Goal: Task Accomplishment & Management: Use online tool/utility

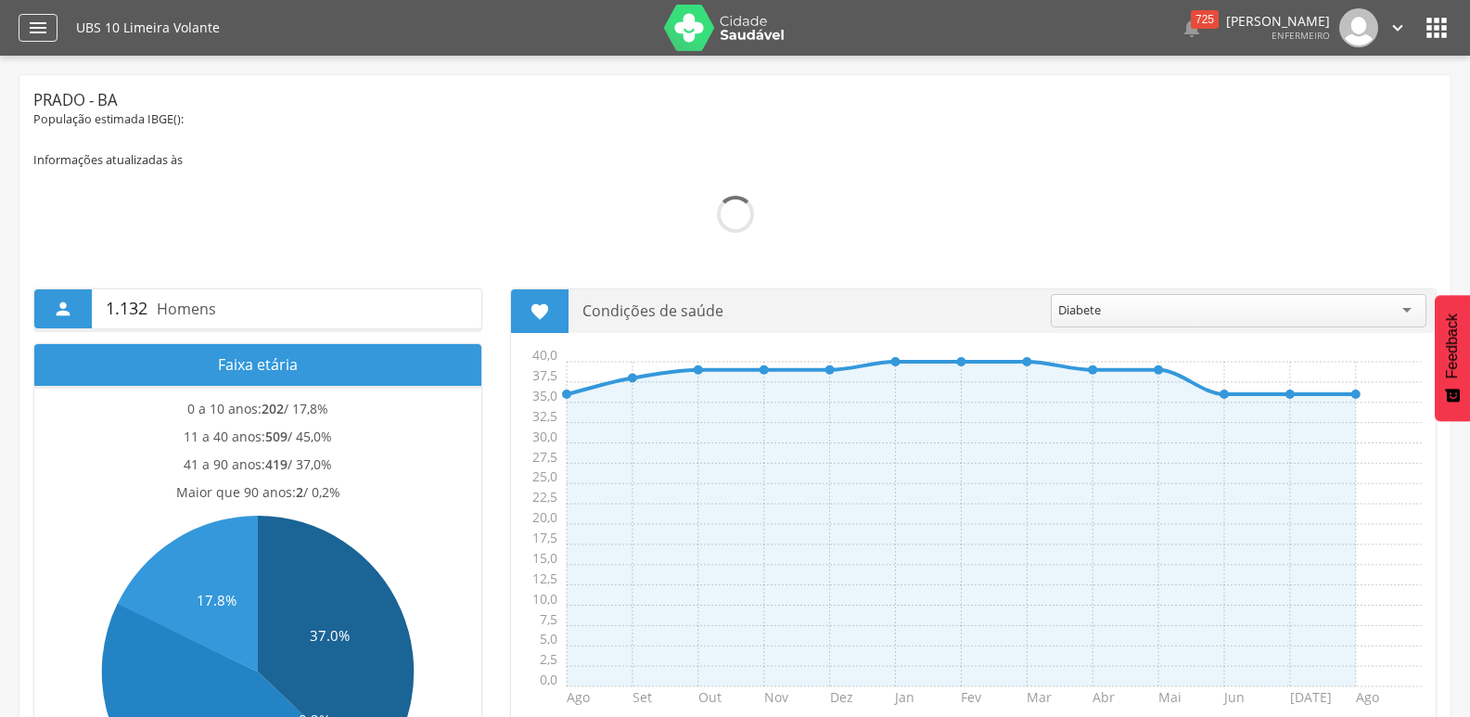
click at [34, 18] on icon "" at bounding box center [38, 28] width 22 height 22
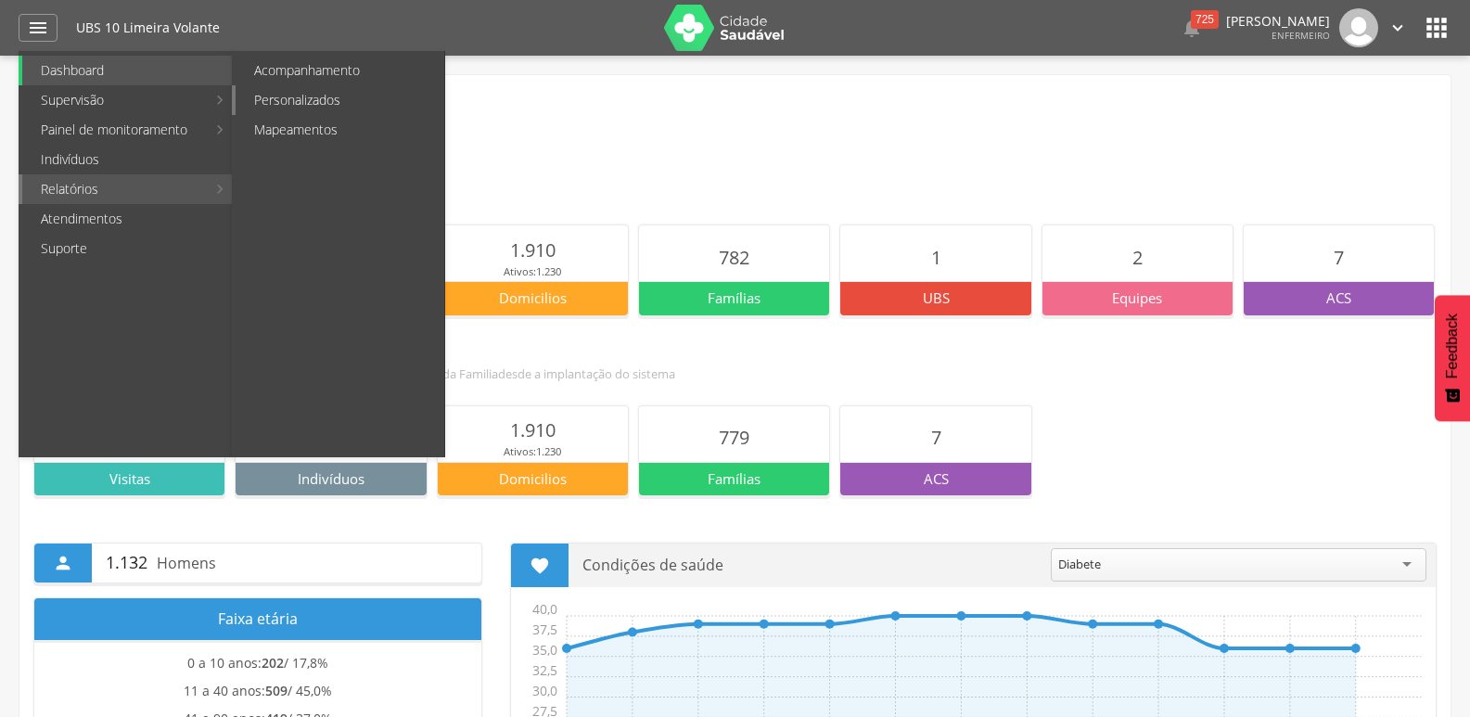
click at [322, 93] on link "Personalizados" at bounding box center [340, 100] width 209 height 30
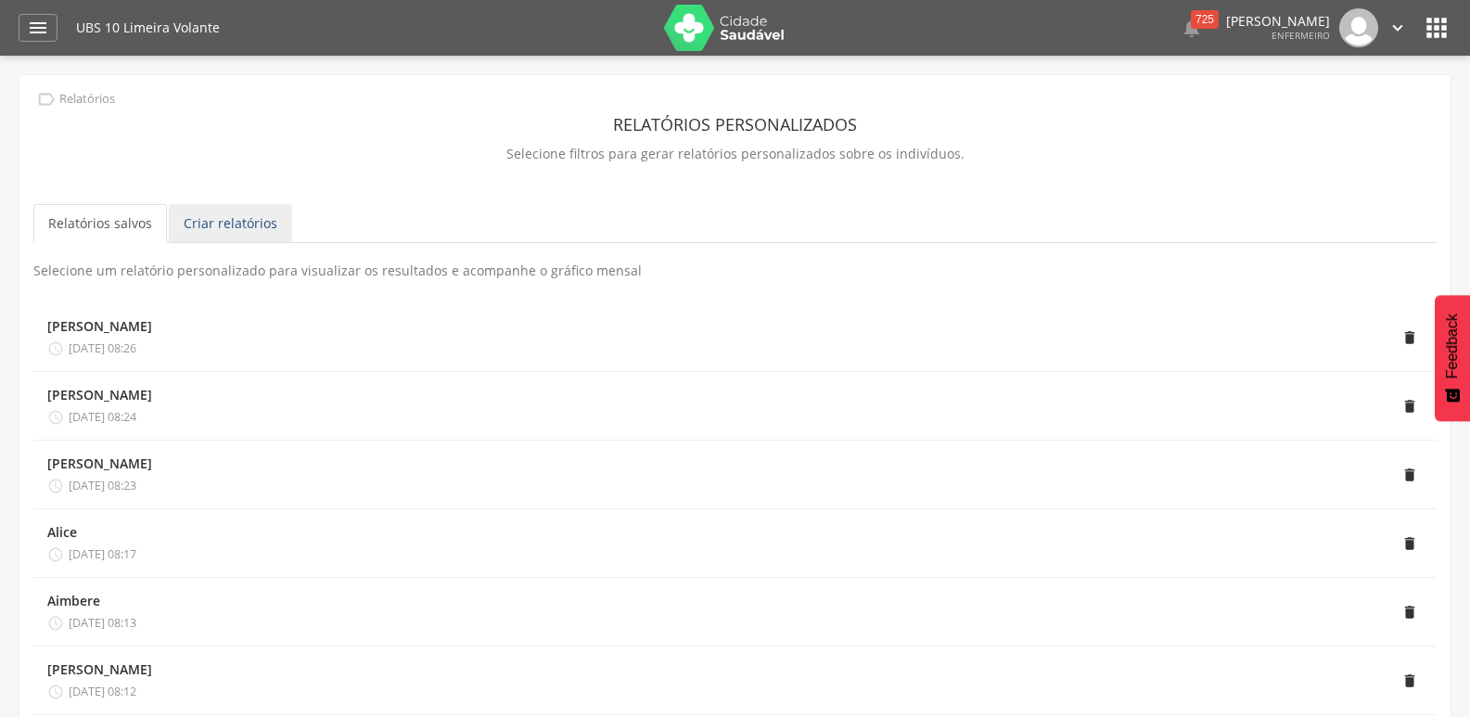
click at [217, 225] on link "Criar relatórios" at bounding box center [230, 223] width 123 height 39
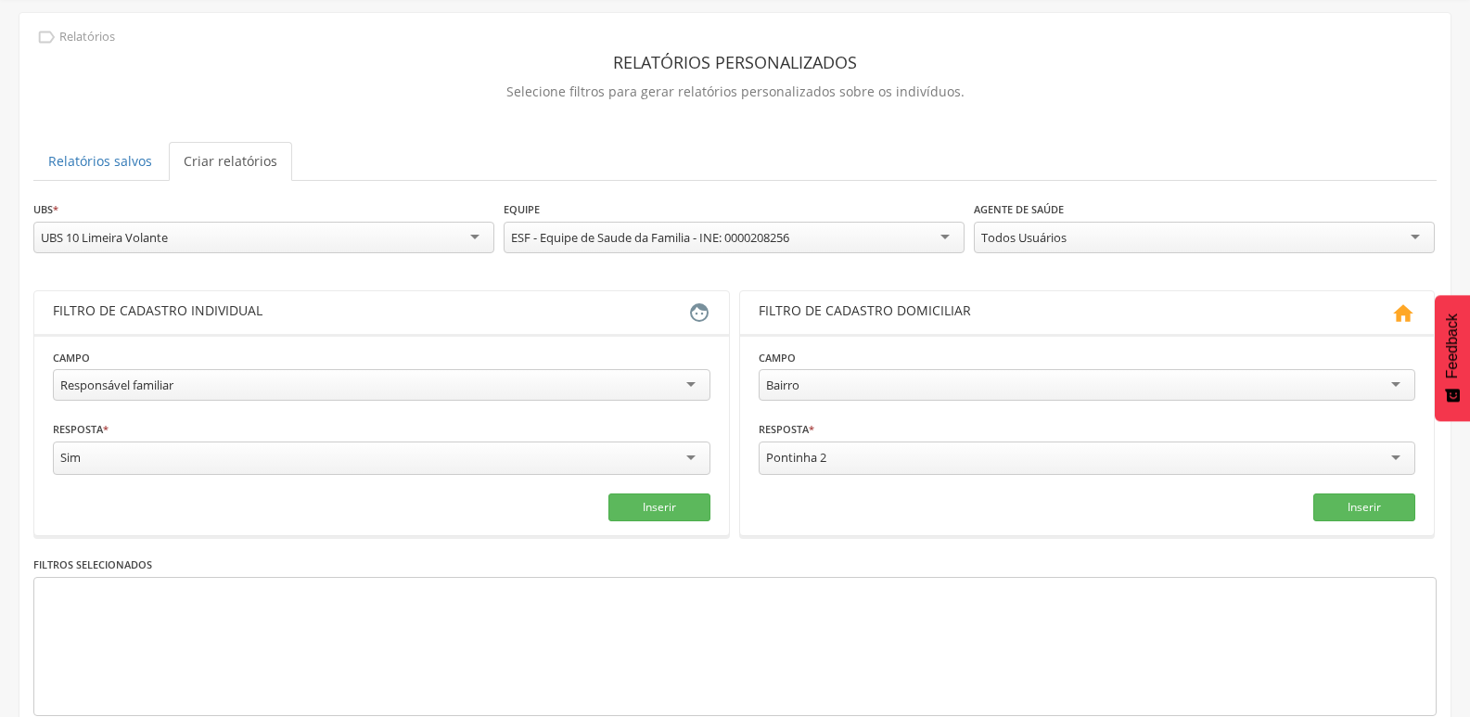
scroll to position [68, 0]
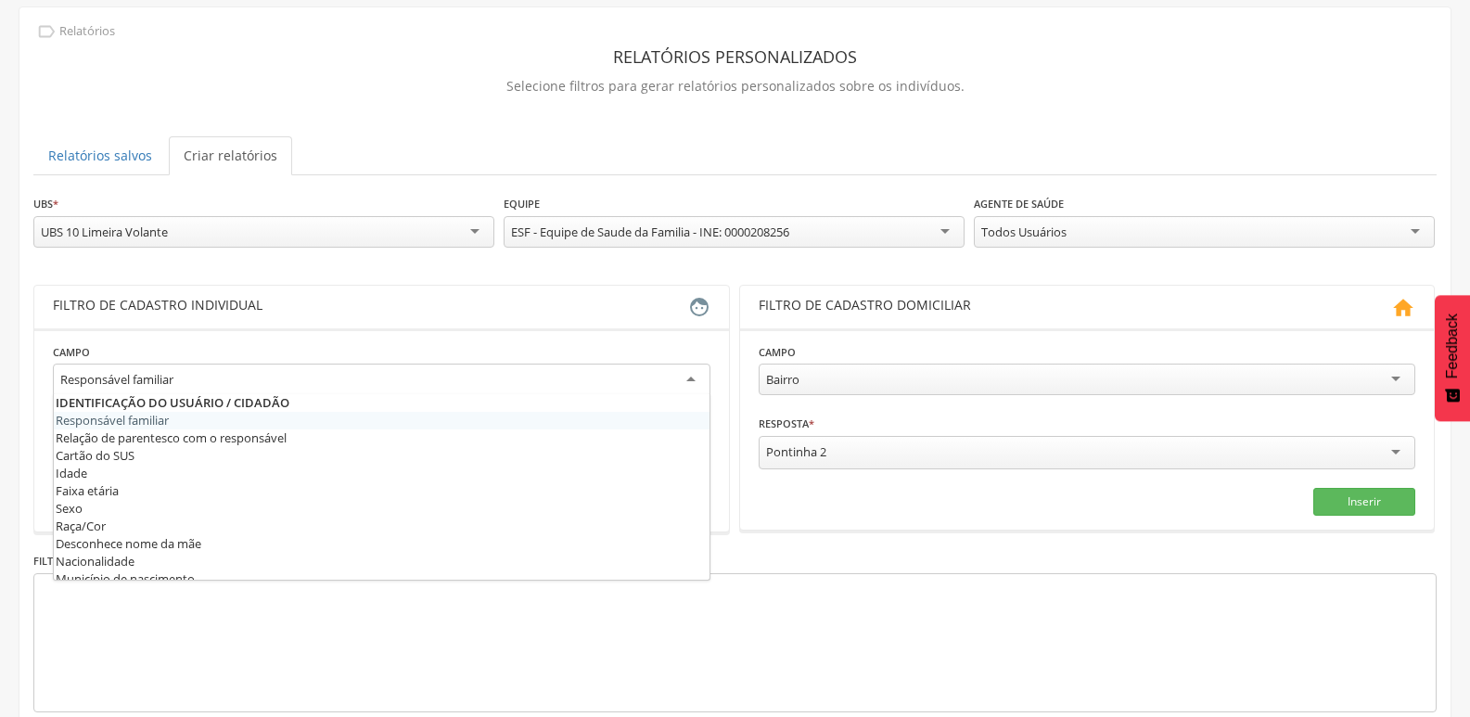
click at [689, 375] on div "Responsável familiar" at bounding box center [382, 380] width 658 height 33
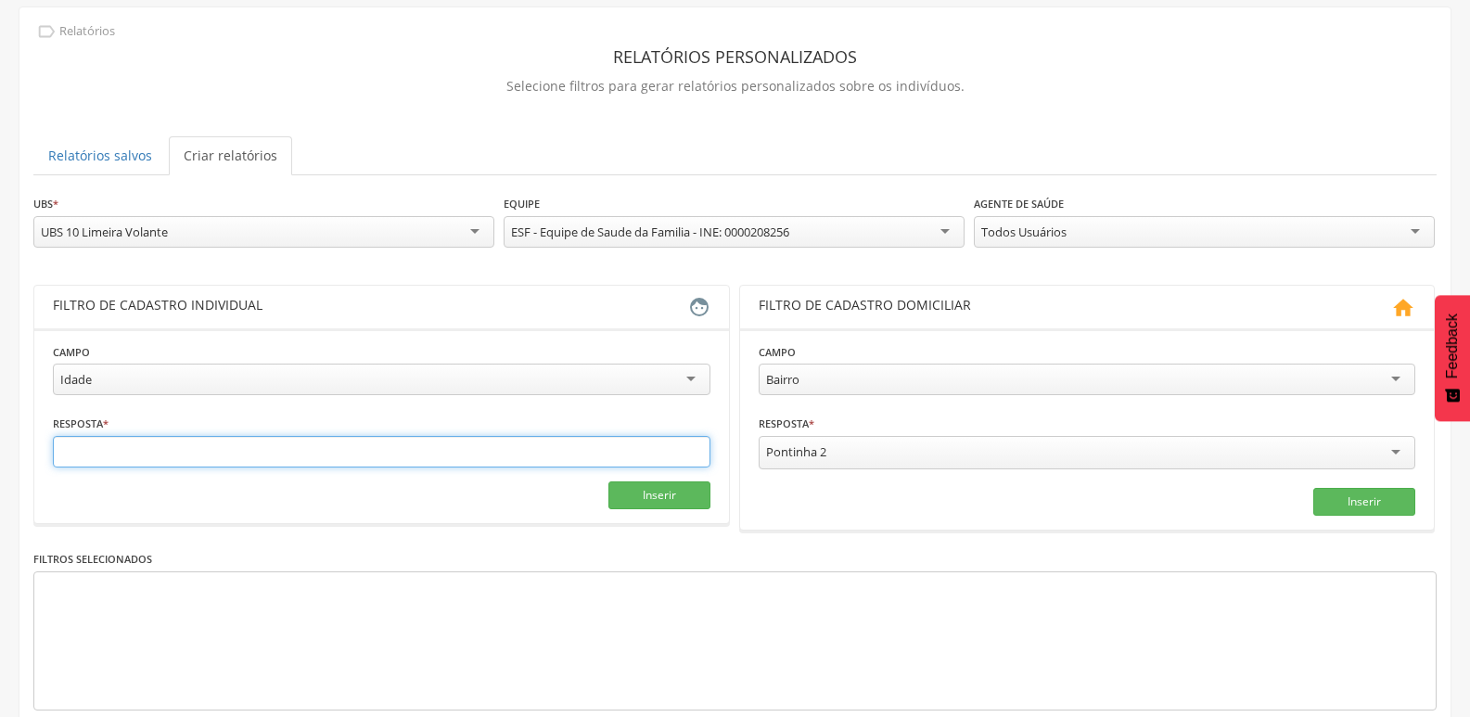
click at [429, 447] on input "text" at bounding box center [382, 452] width 658 height 32
type input "*"
type input "**********"
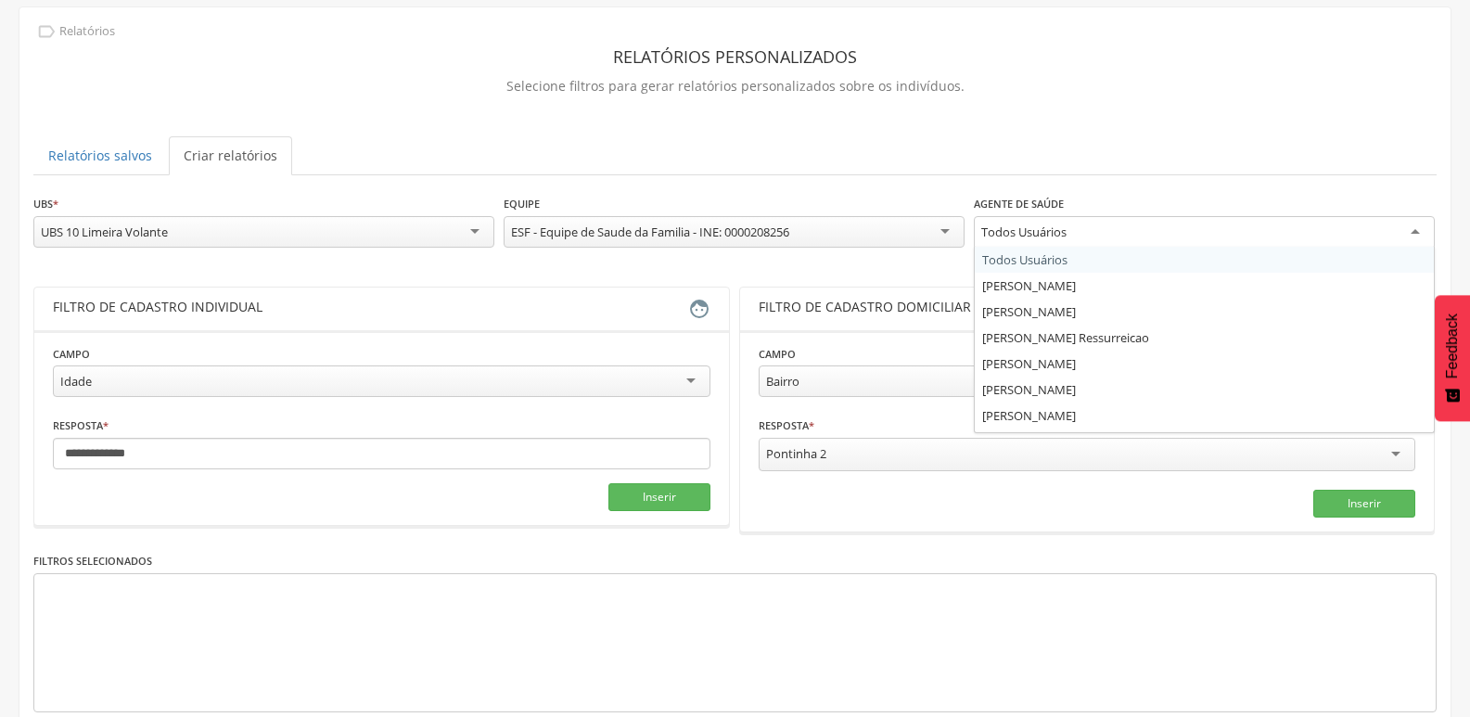
click at [1424, 227] on div "Todos Usuários" at bounding box center [1204, 232] width 461 height 33
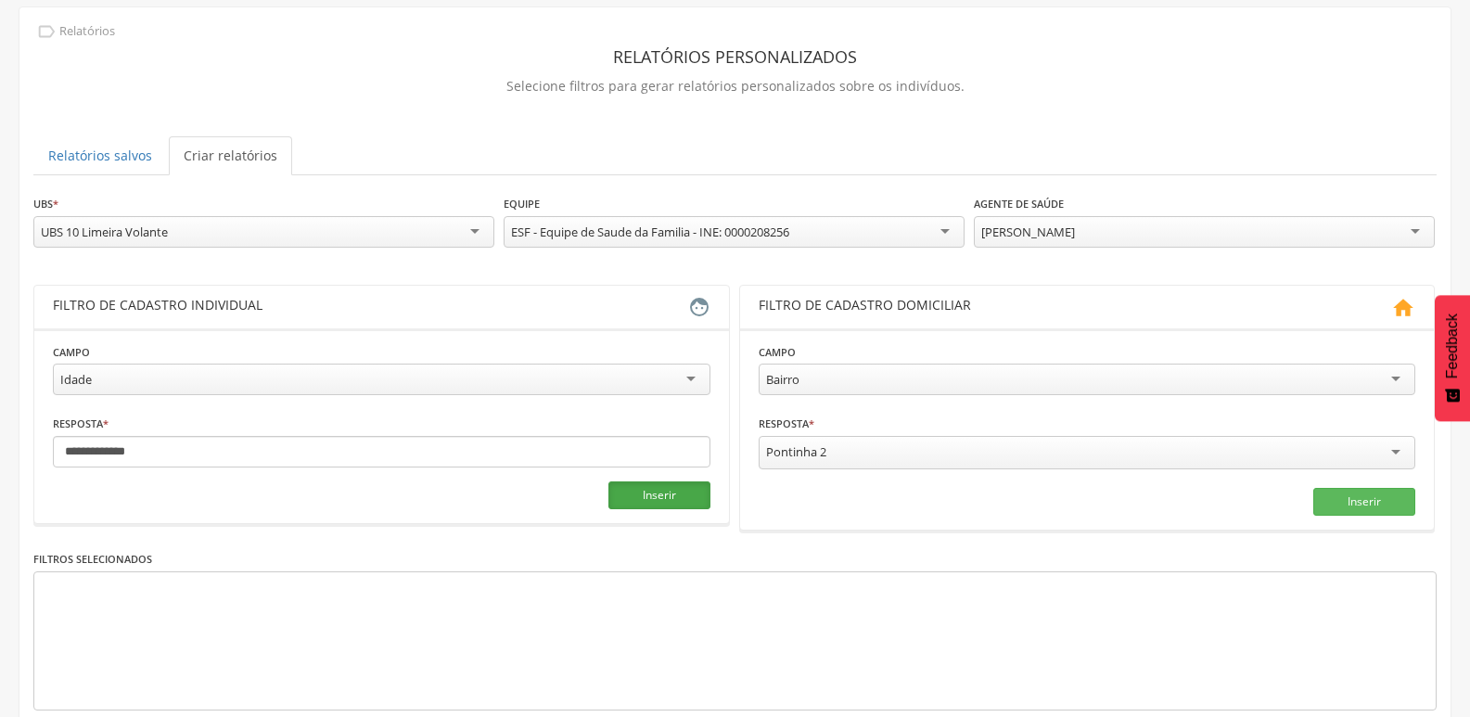
click at [655, 495] on button "Inserir" at bounding box center [659, 495] width 102 height 28
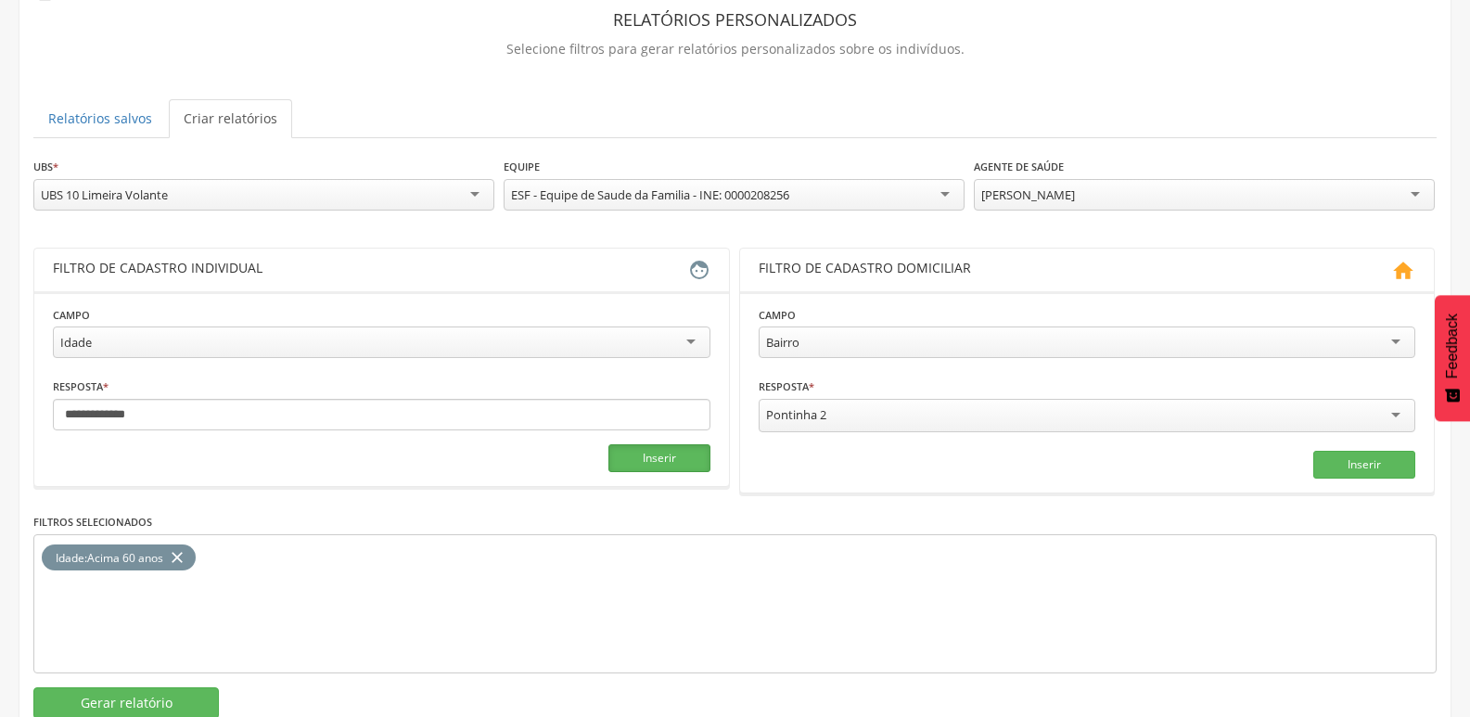
scroll to position [157, 0]
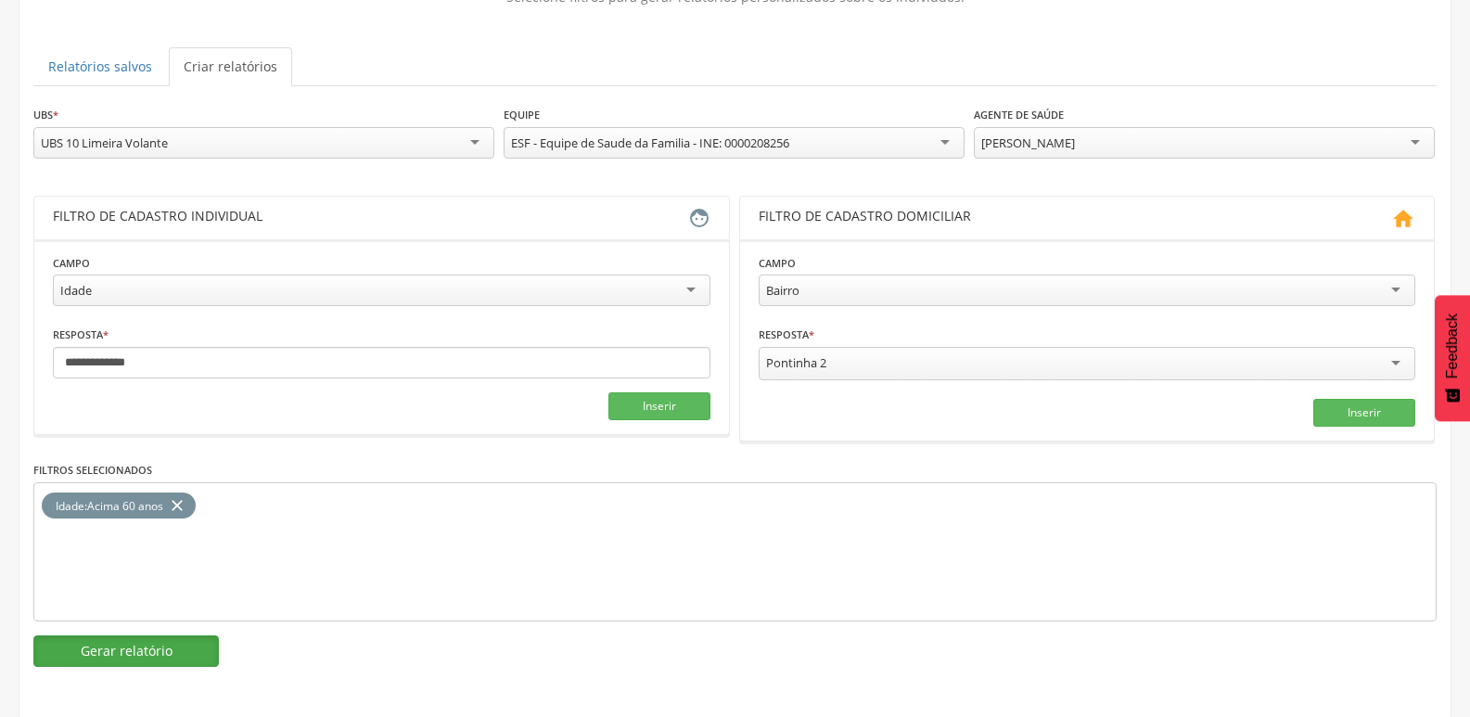
click at [184, 647] on button "Gerar relatório" at bounding box center [125, 651] width 185 height 32
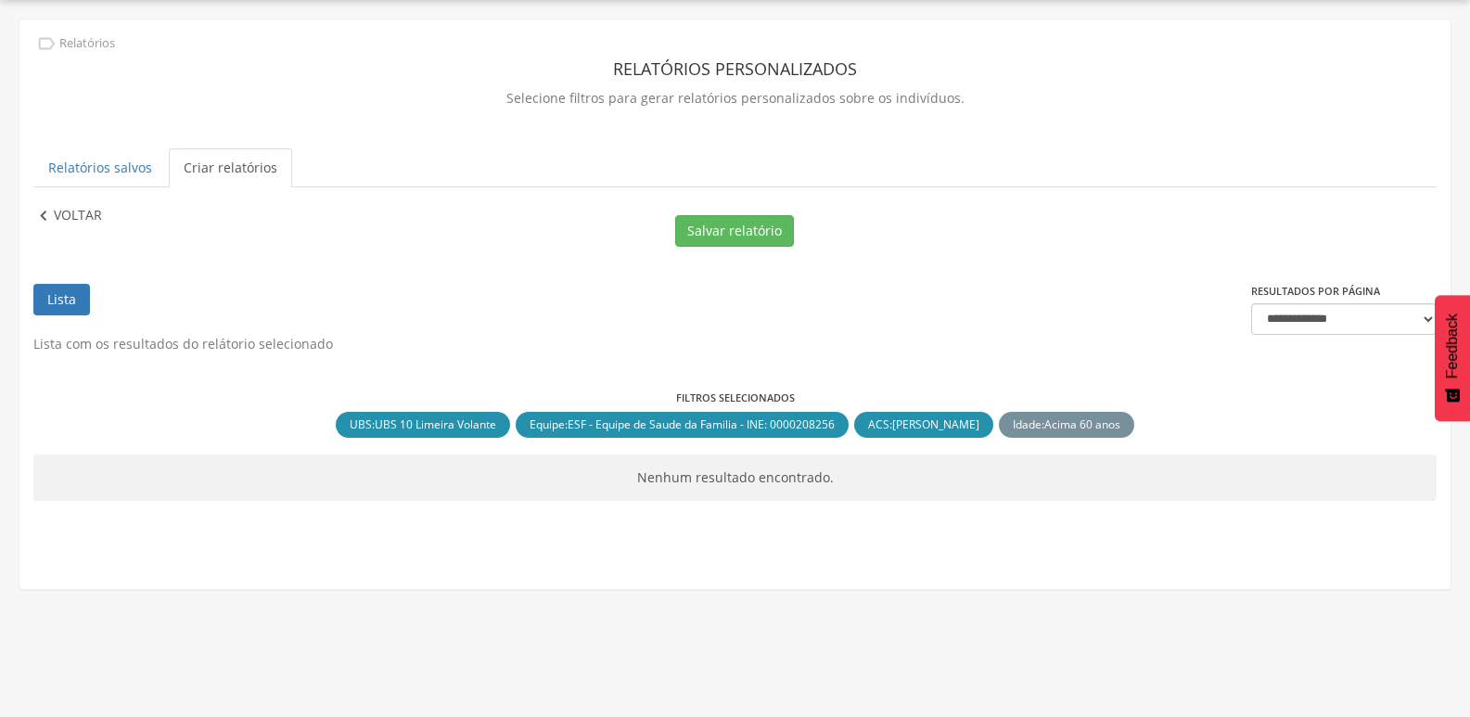
click at [44, 211] on icon "" at bounding box center [43, 216] width 20 height 20
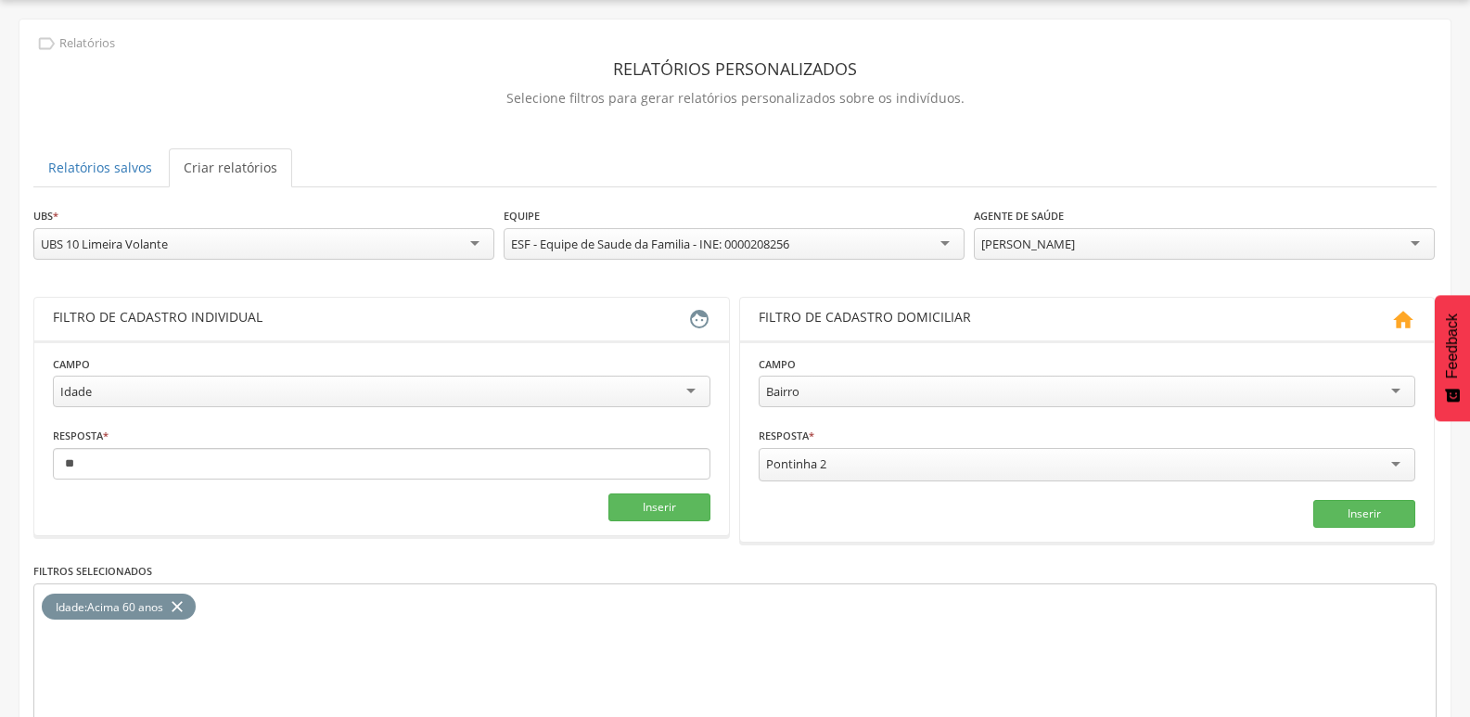
scroll to position [157, 0]
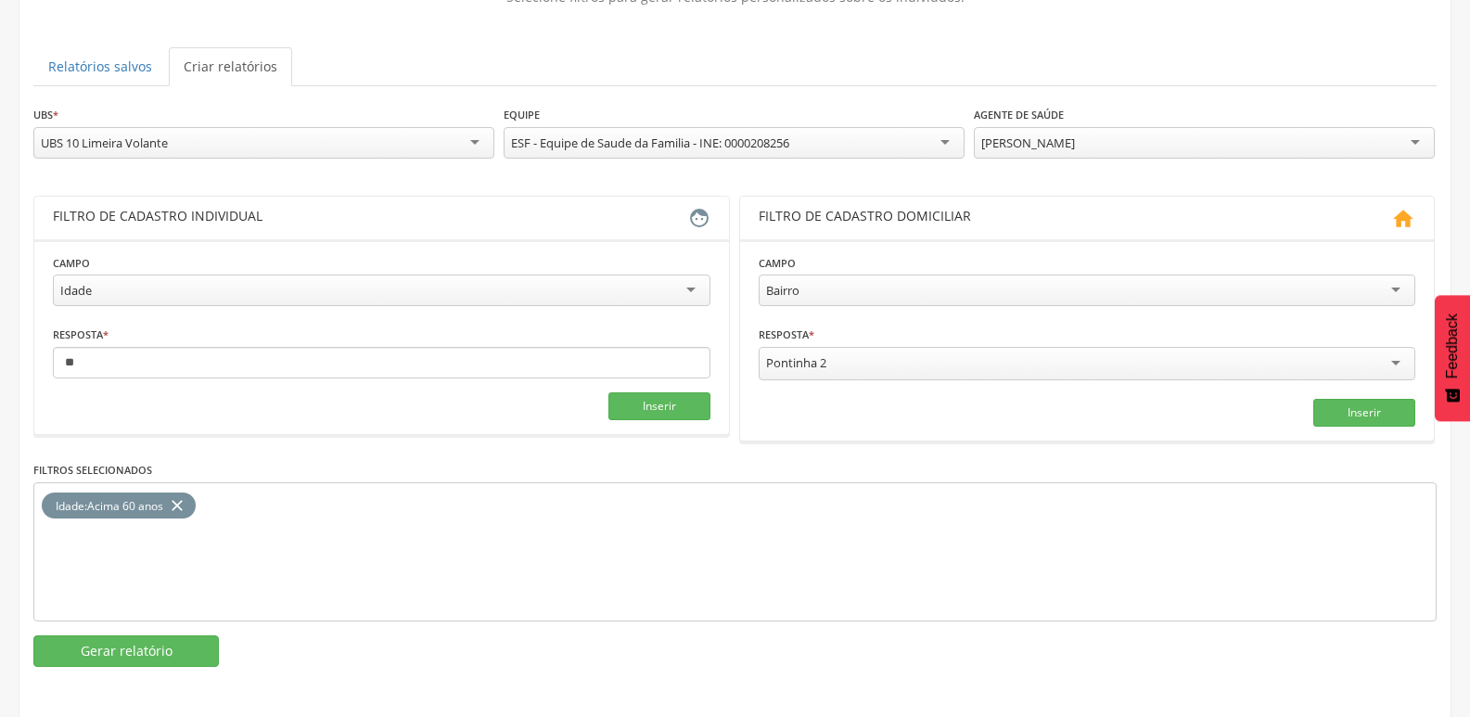
click at [1426, 147] on div "[PERSON_NAME]" at bounding box center [1204, 143] width 461 height 32
click at [115, 647] on button "Gerar relatório" at bounding box center [125, 651] width 185 height 32
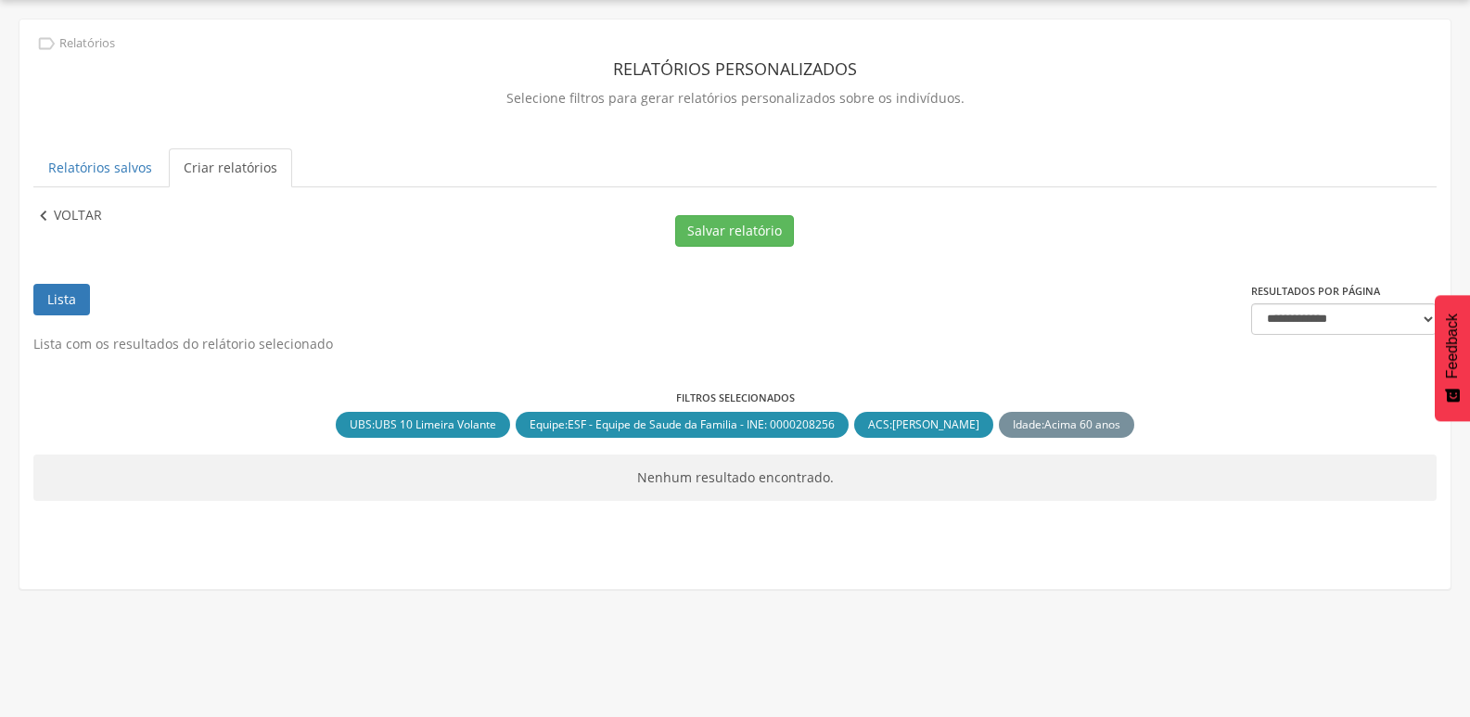
click at [53, 213] on icon "" at bounding box center [43, 216] width 20 height 20
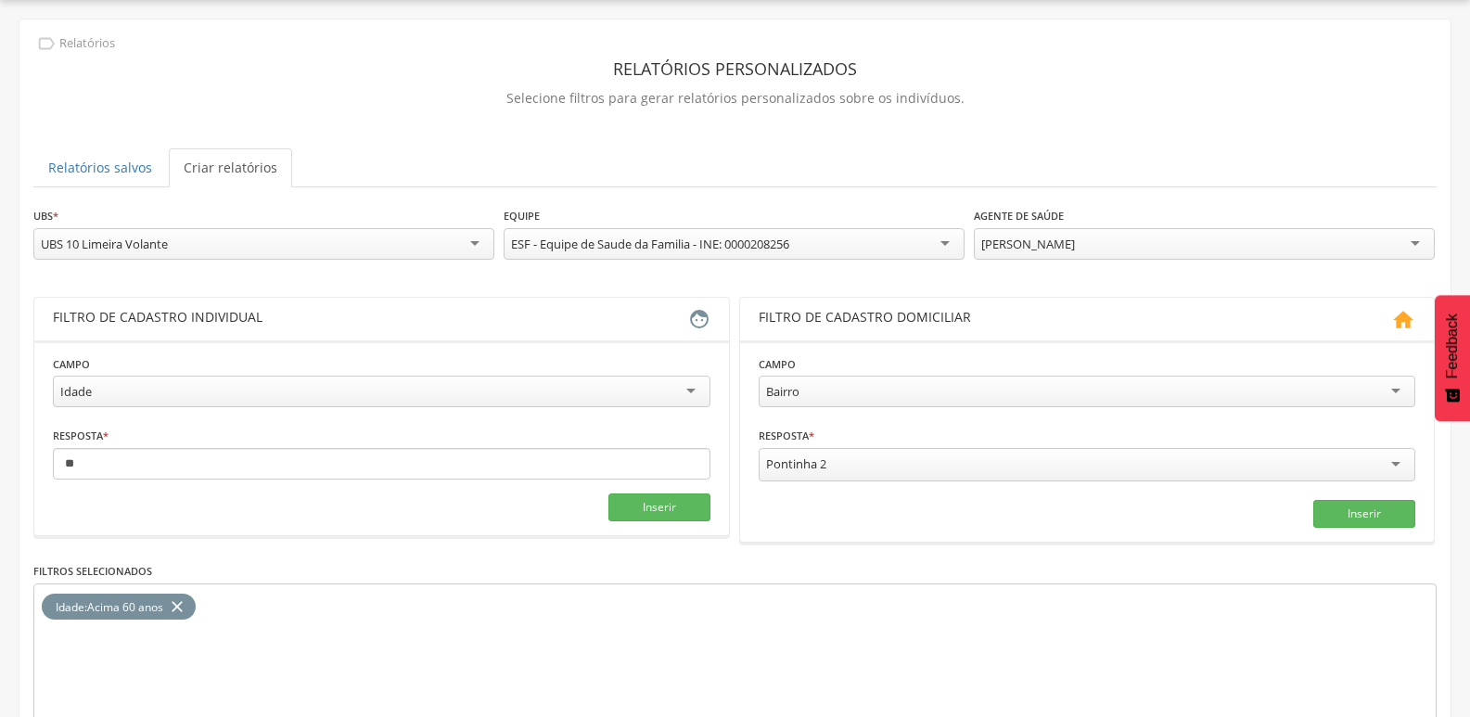
scroll to position [157, 0]
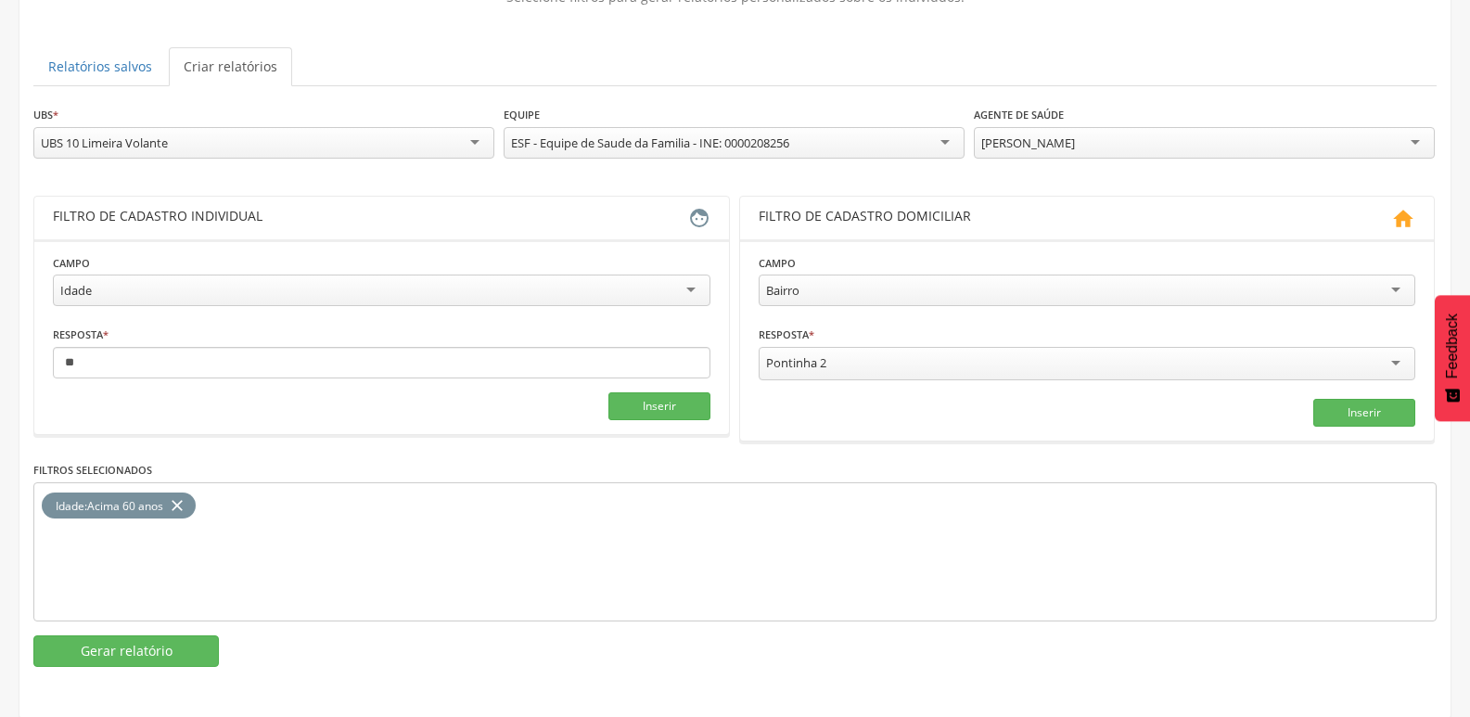
click at [1403, 288] on div "Bairro" at bounding box center [1088, 290] width 658 height 32
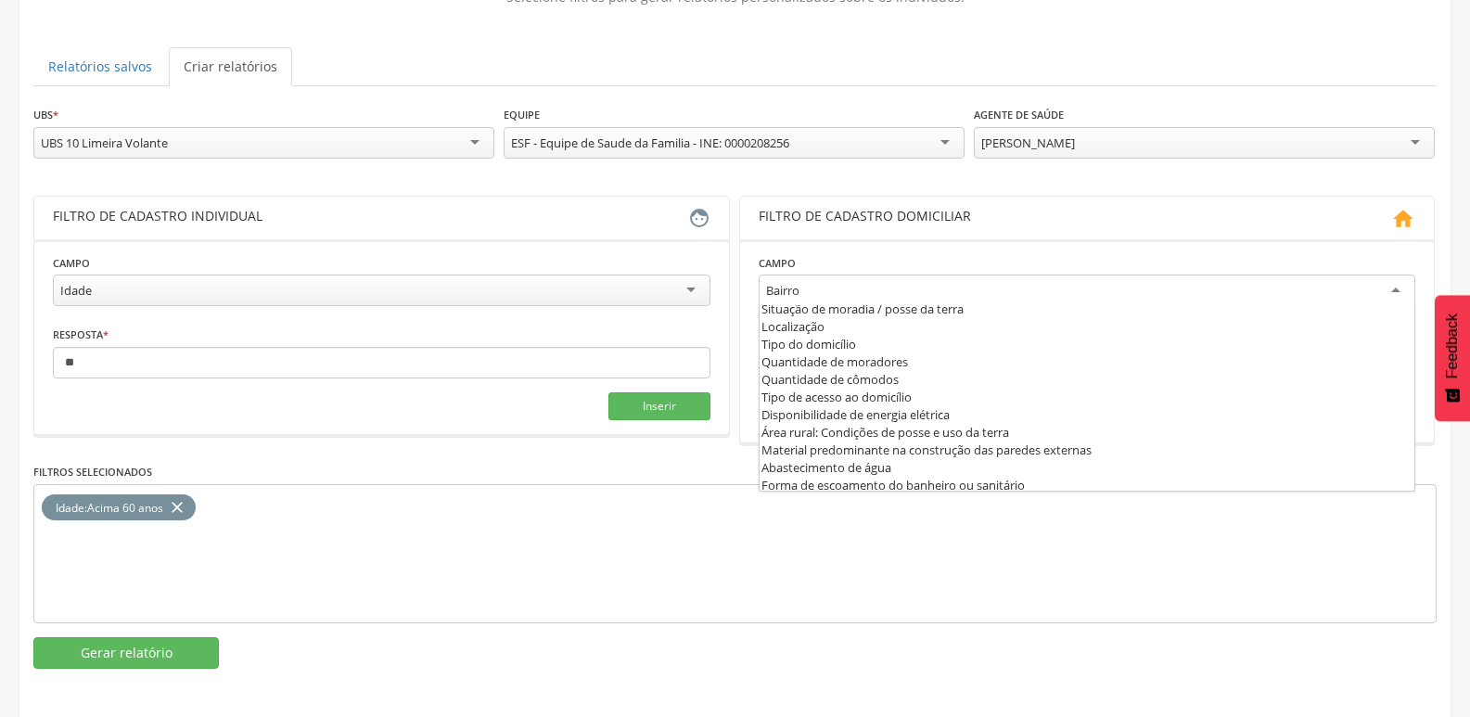
scroll to position [185, 0]
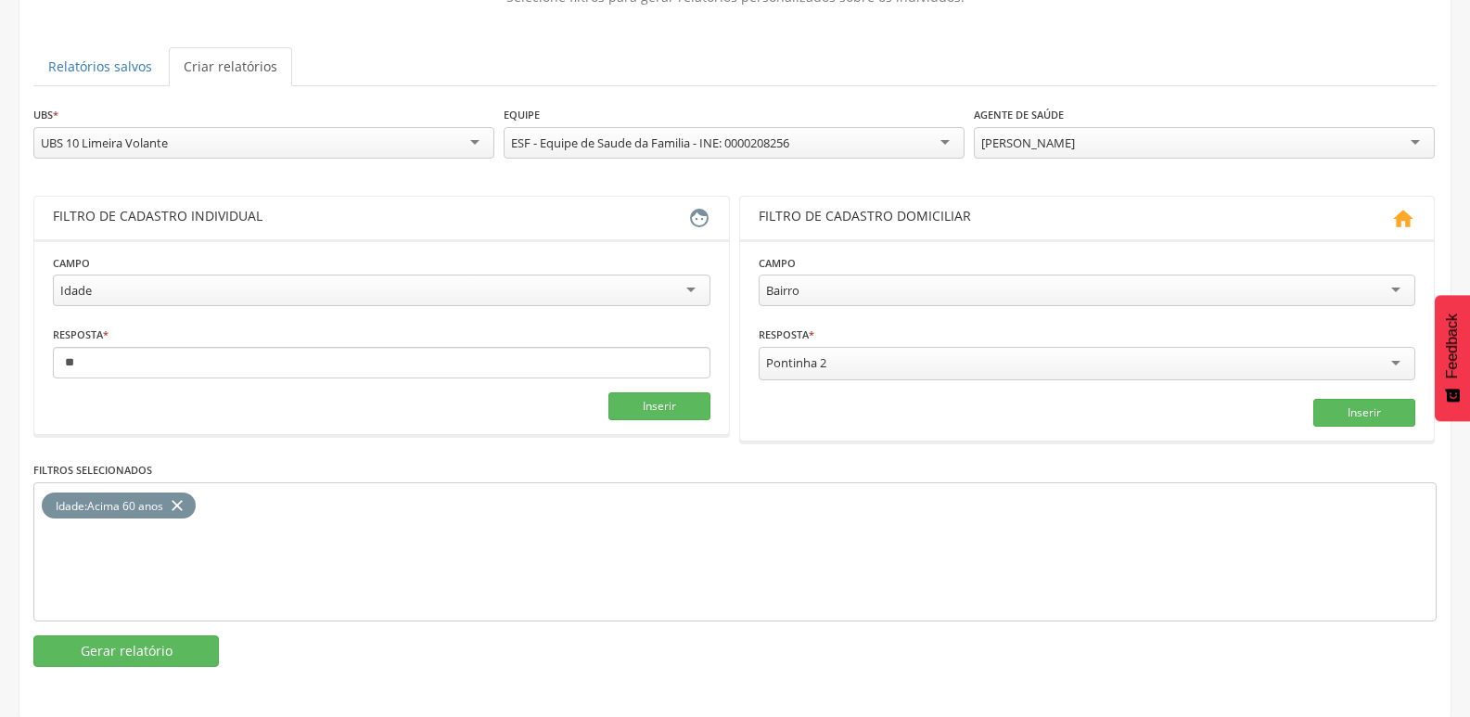
click at [1238, 581] on div "Idade : Acima 60 anos close" at bounding box center [734, 551] width 1403 height 139
click at [1388, 360] on div "Pontinha 2" at bounding box center [1088, 363] width 658 height 33
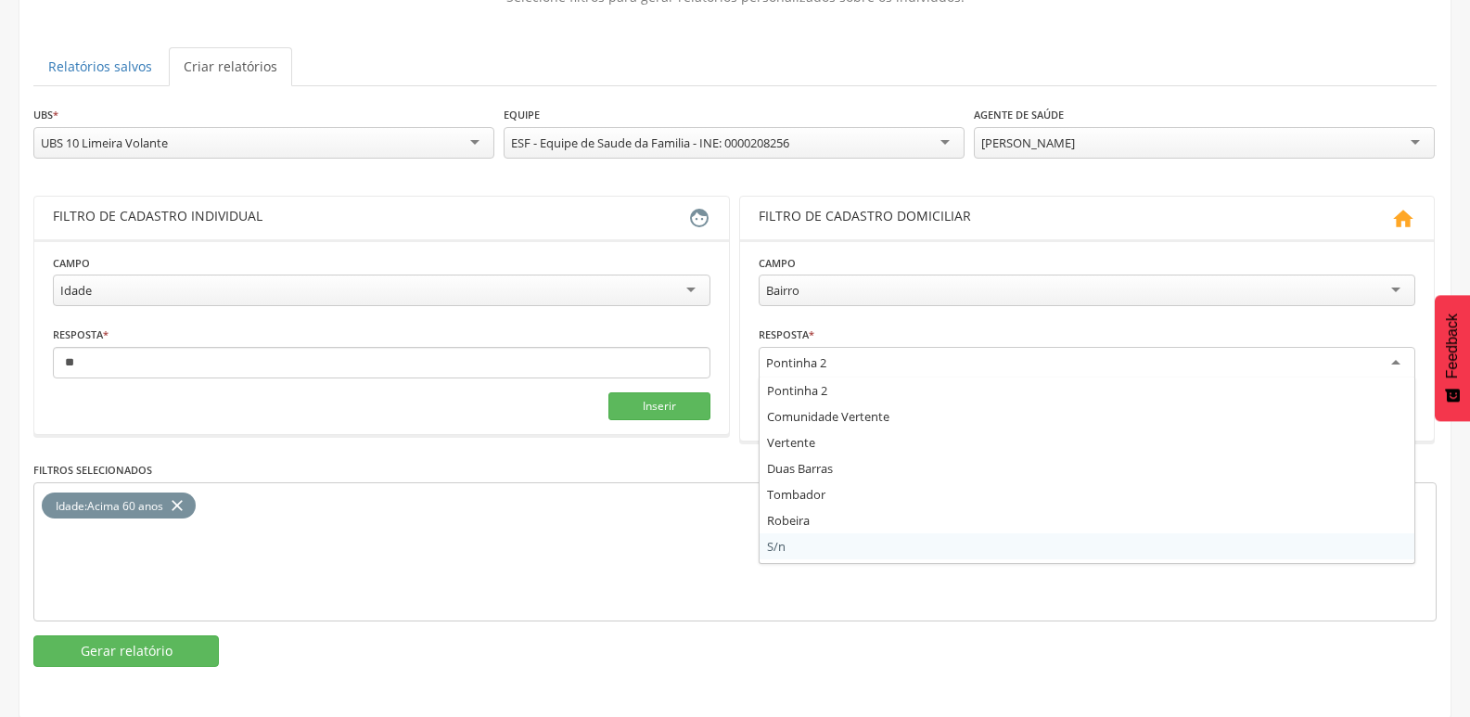
scroll to position [0, 0]
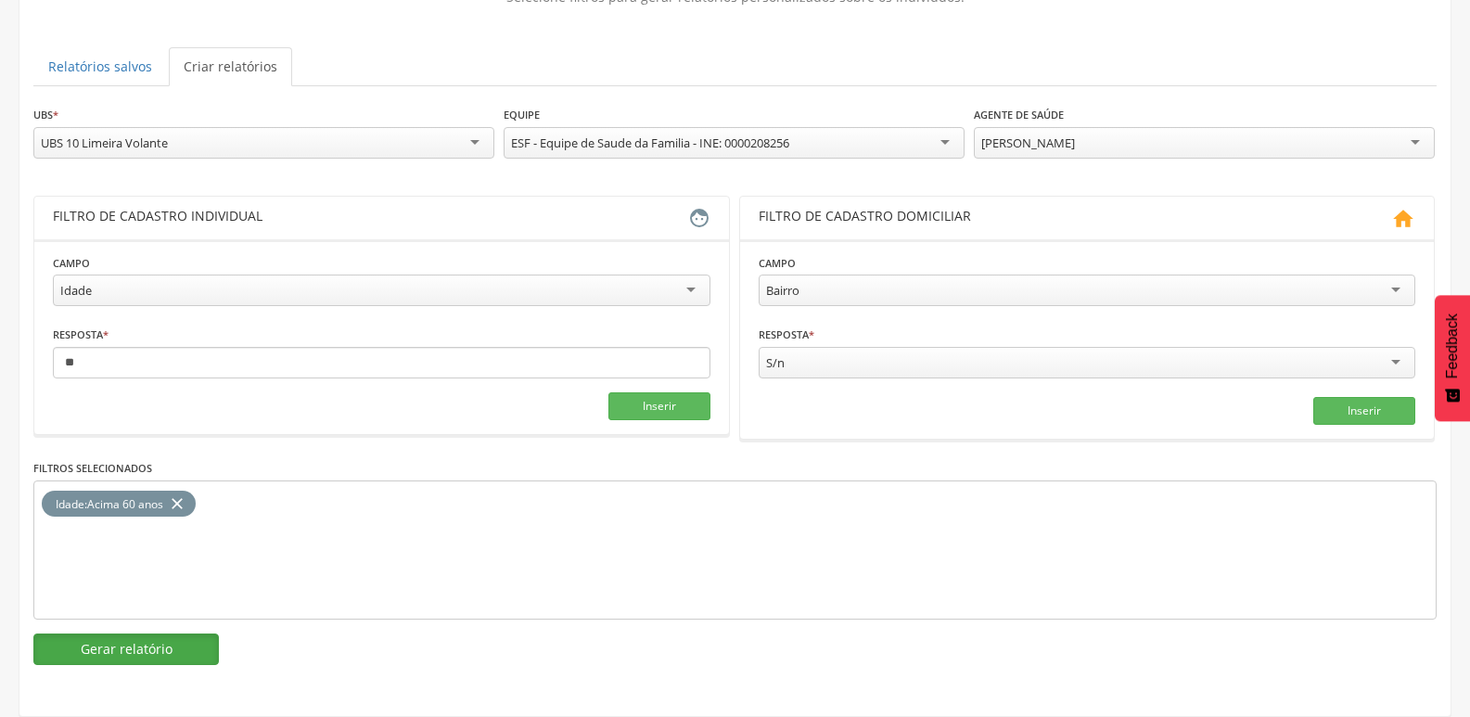
click at [97, 647] on button "Gerar relatório" at bounding box center [125, 649] width 185 height 32
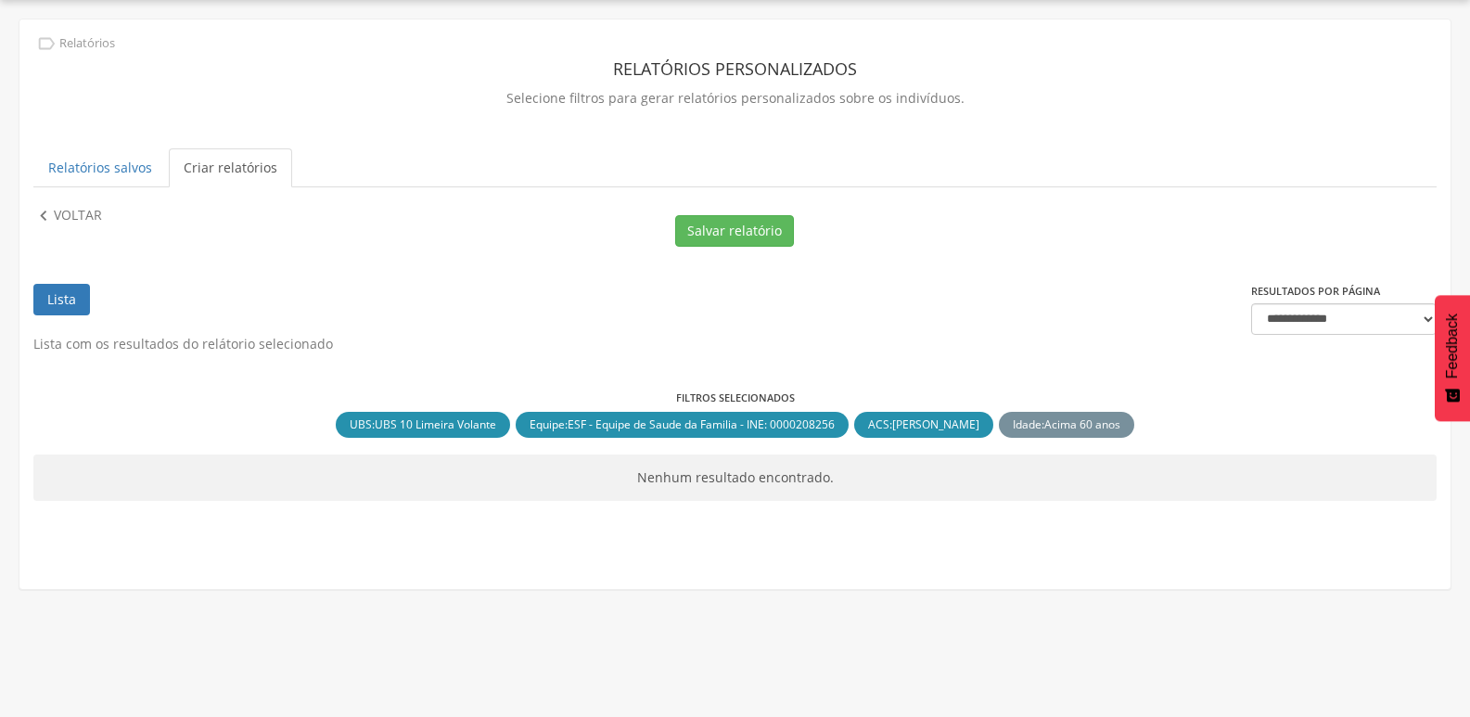
click at [64, 298] on link "Lista" at bounding box center [61, 300] width 57 height 32
click at [52, 216] on icon "" at bounding box center [43, 216] width 20 height 20
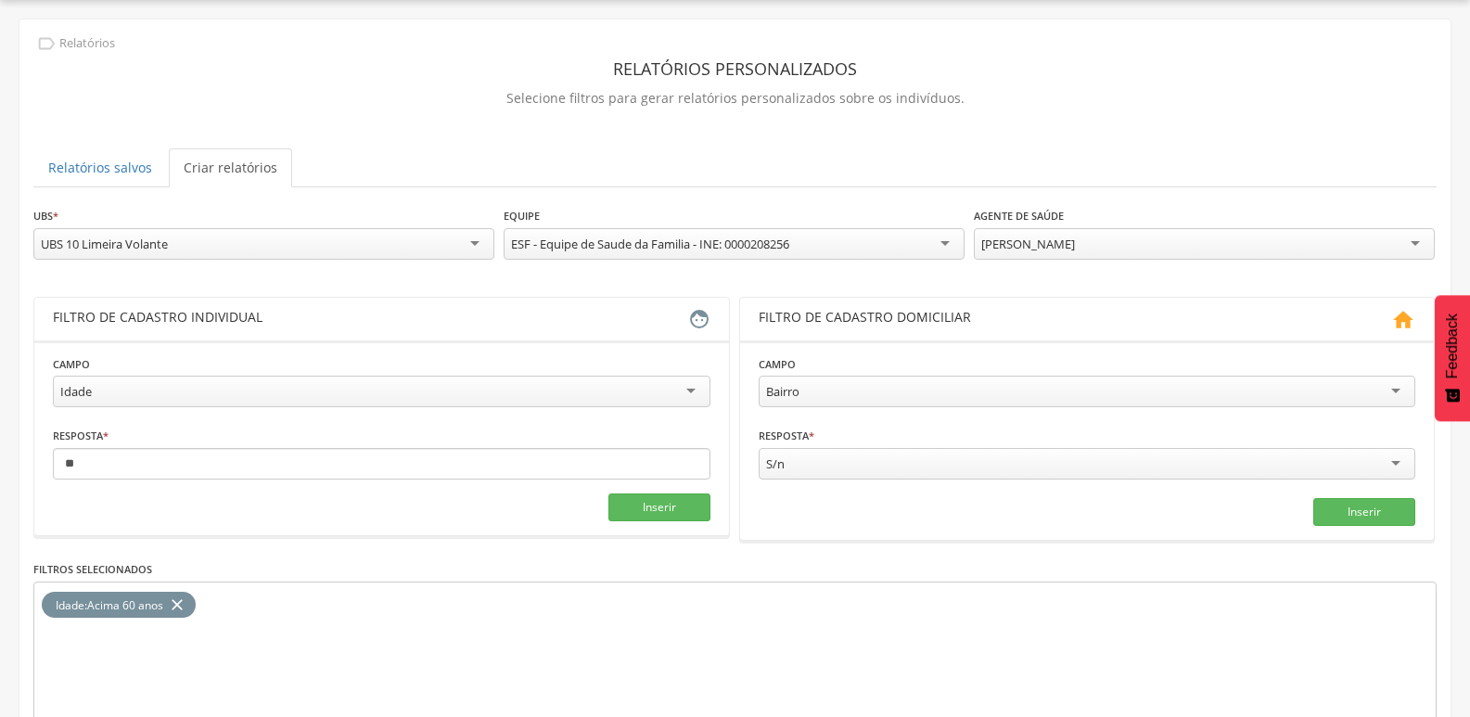
scroll to position [157, 0]
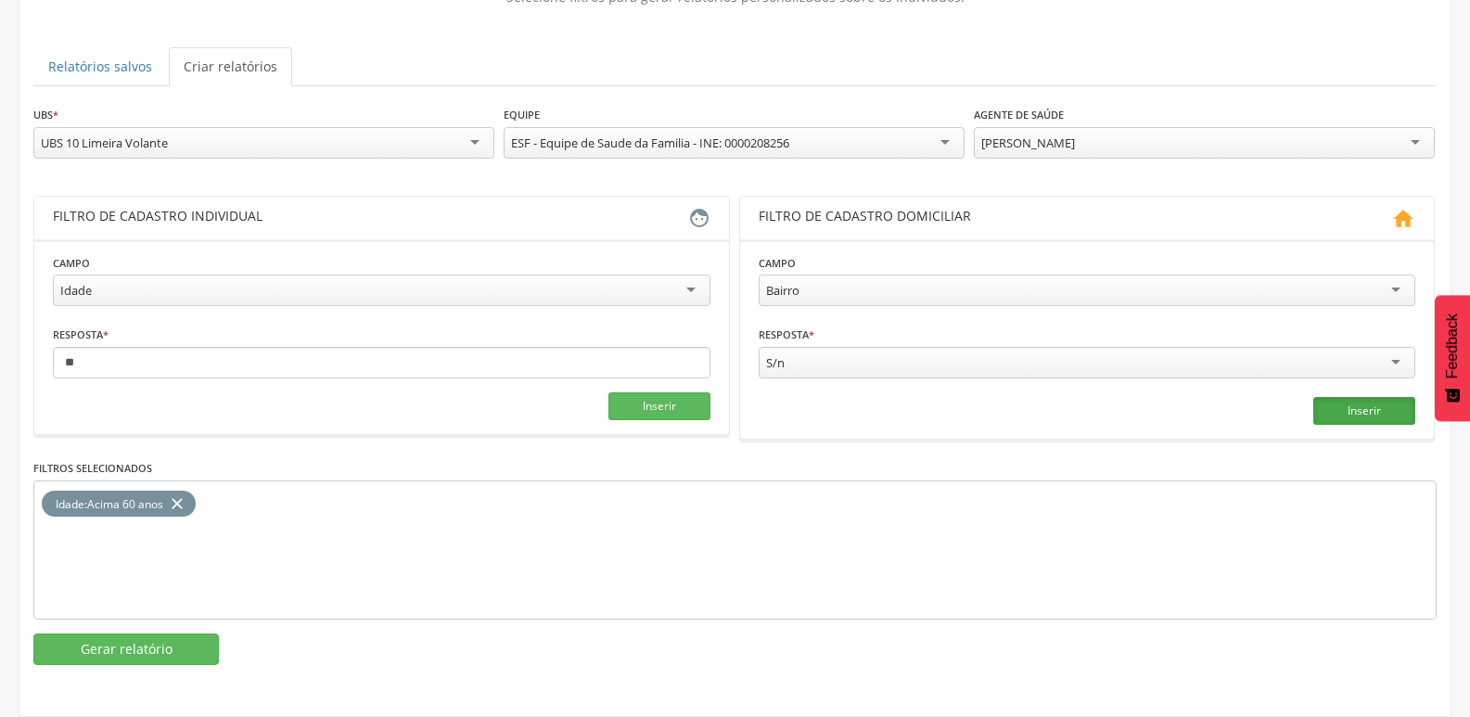
click at [1371, 412] on button "Inserir" at bounding box center [1364, 411] width 102 height 28
click at [284, 501] on icon "close" at bounding box center [281, 504] width 19 height 27
click at [689, 284] on div "Idade" at bounding box center [382, 290] width 658 height 32
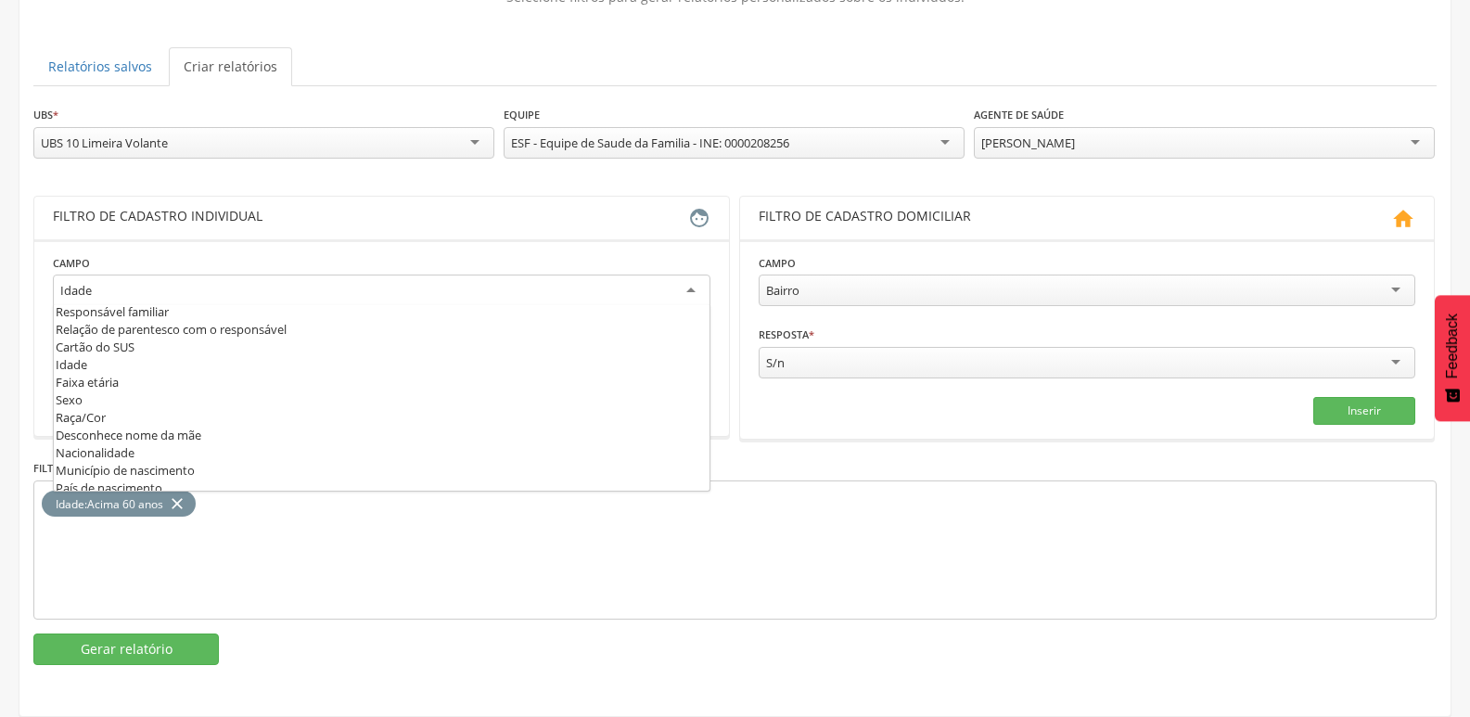
scroll to position [0, 0]
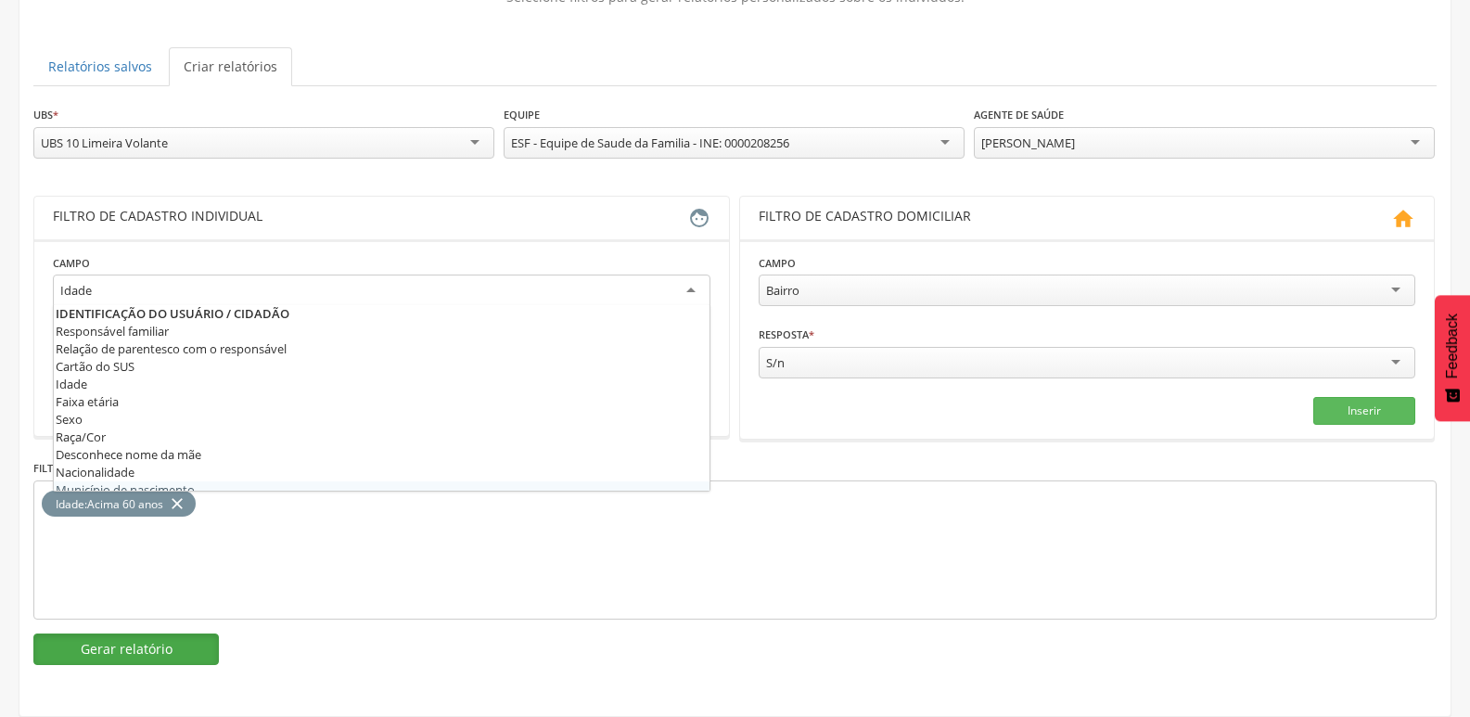
click at [134, 644] on button "Gerar relatório" at bounding box center [125, 649] width 185 height 32
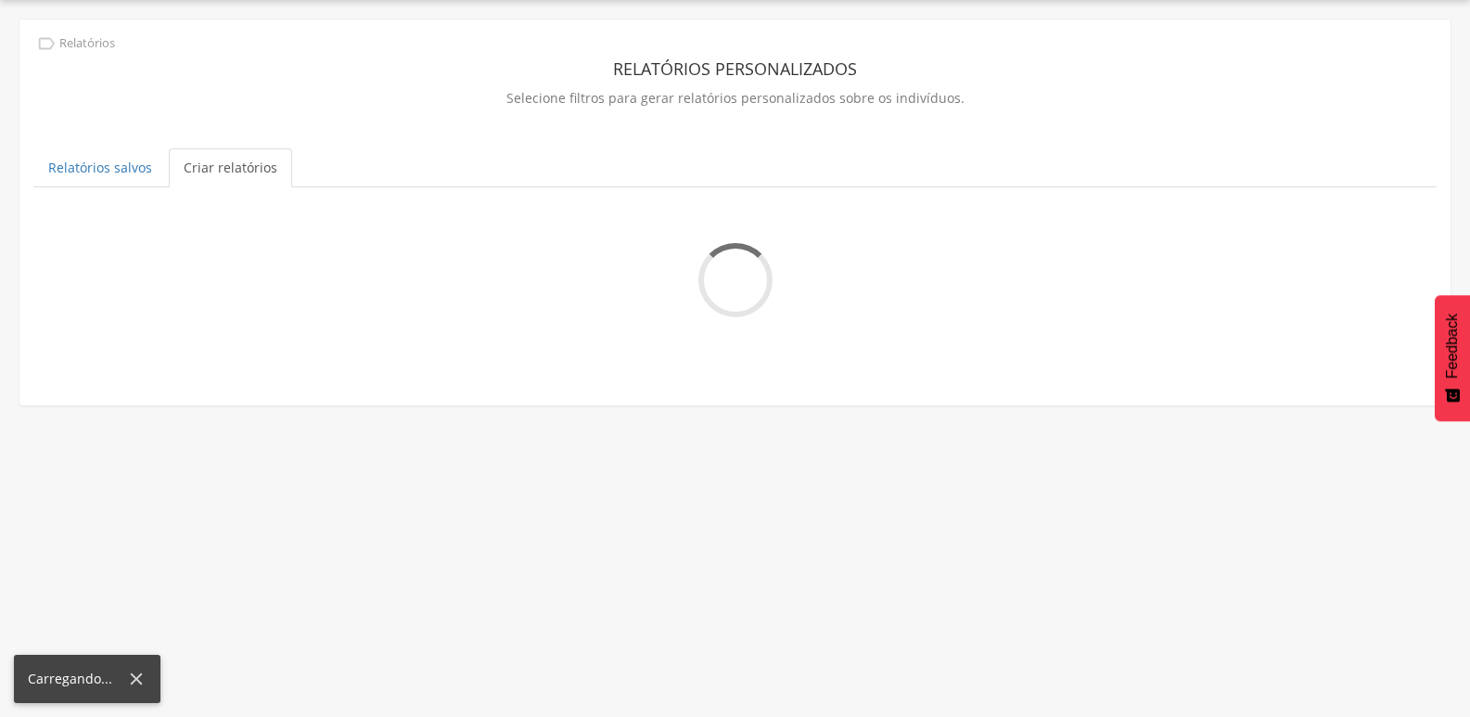
scroll to position [56, 0]
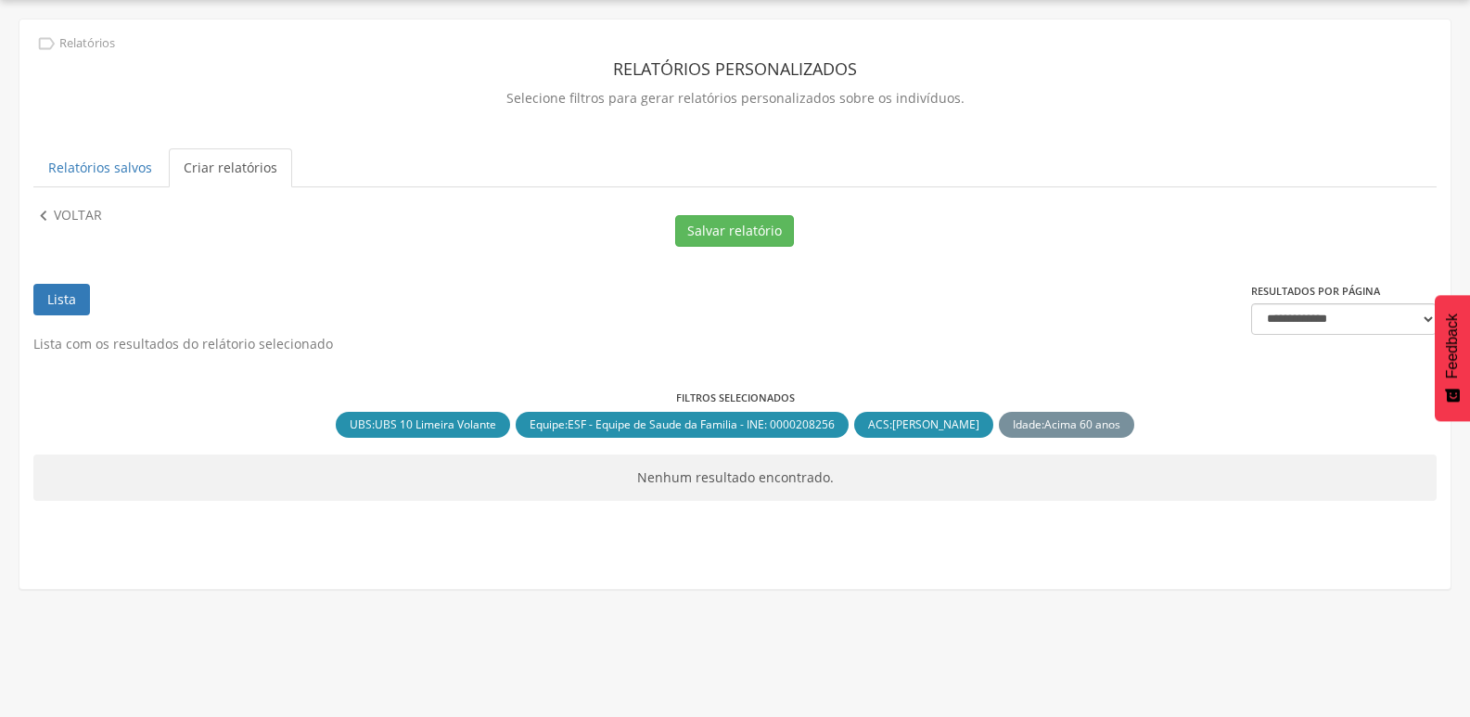
click at [46, 214] on icon "" at bounding box center [43, 216] width 20 height 20
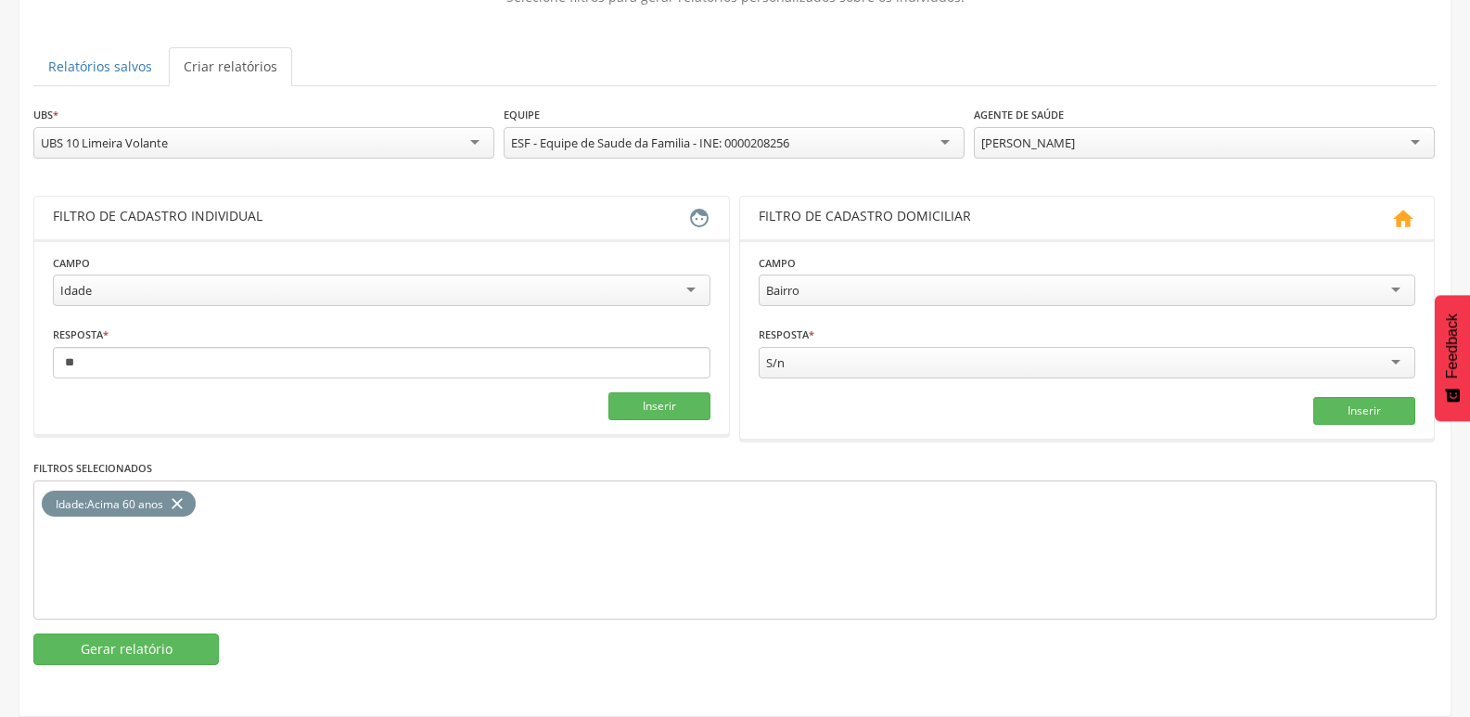
click at [1416, 145] on div "[PERSON_NAME]" at bounding box center [1204, 143] width 461 height 32
click at [171, 652] on button "Gerar relatório" at bounding box center [125, 649] width 185 height 32
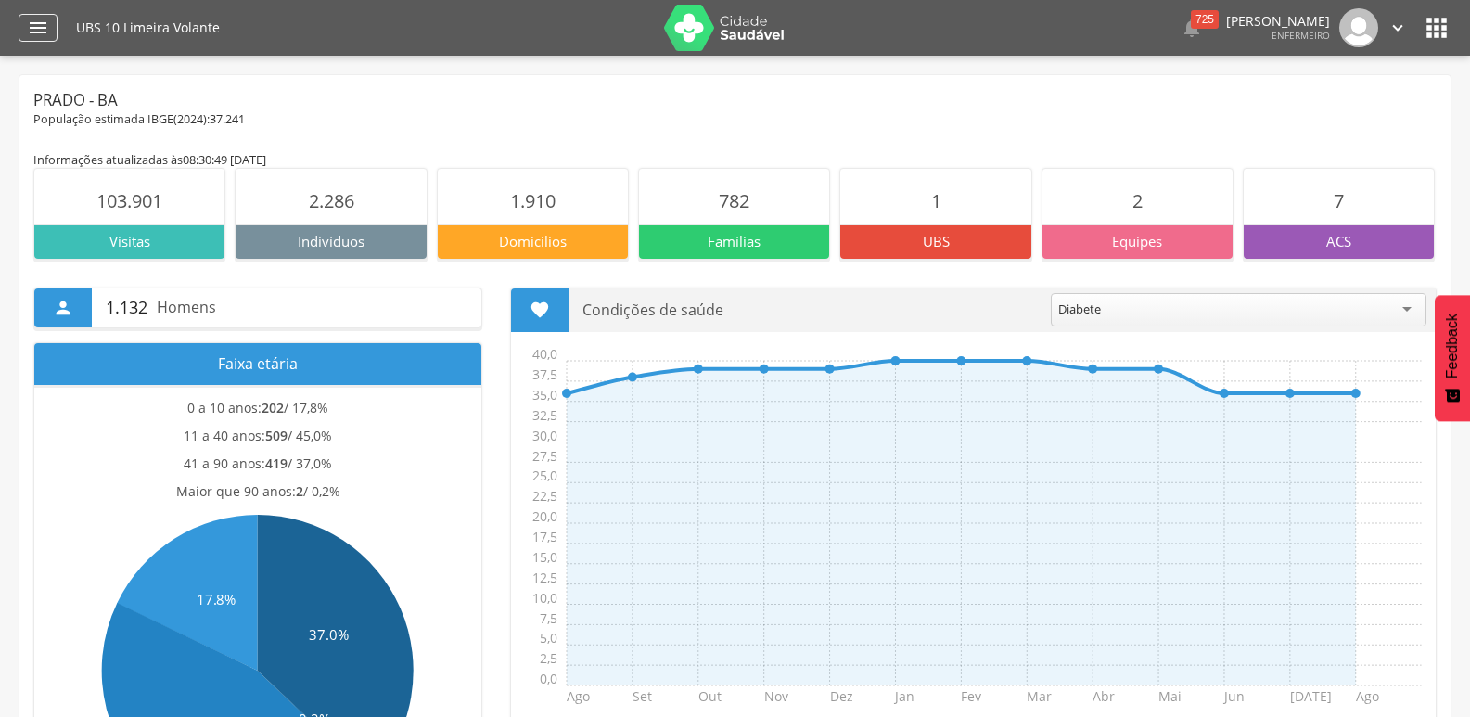
click at [33, 23] on icon "" at bounding box center [38, 28] width 22 height 22
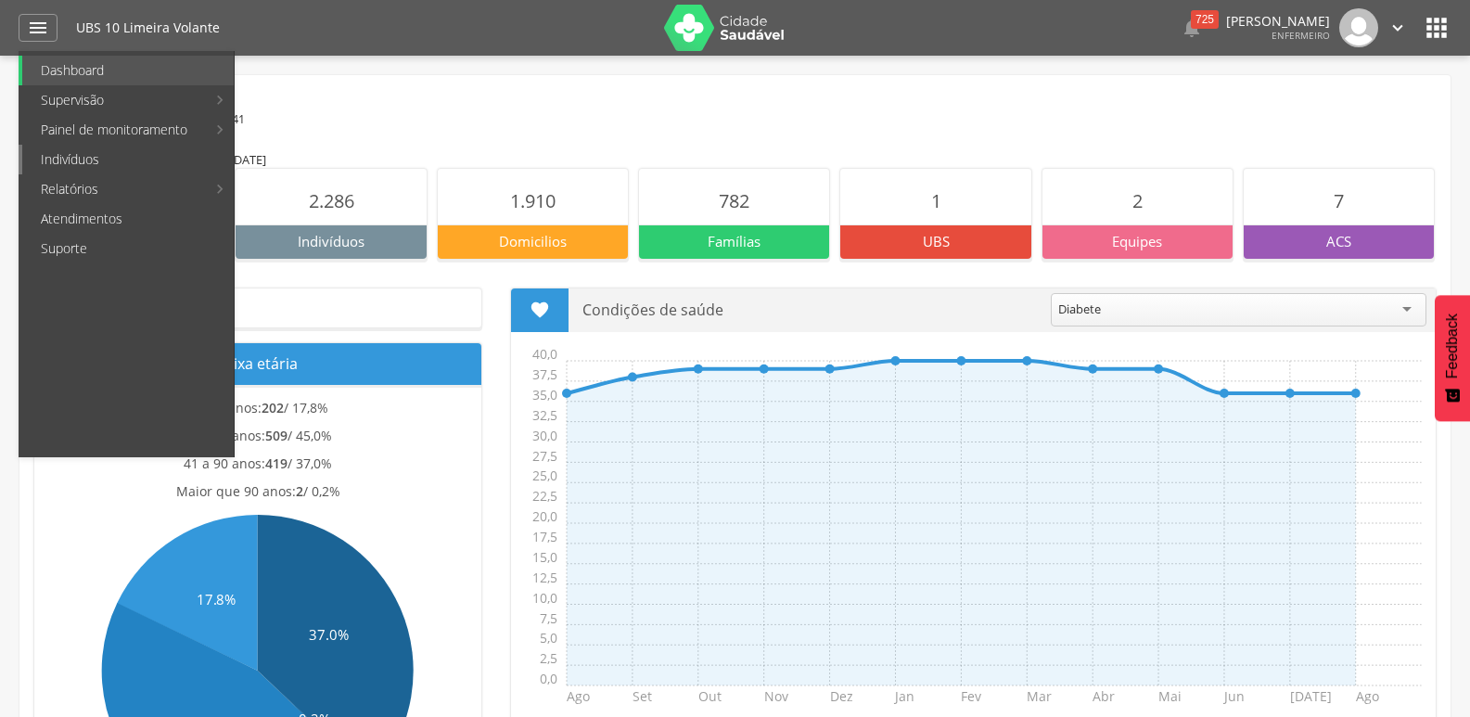
click at [88, 161] on link "Indivíduos" at bounding box center [127, 160] width 211 height 30
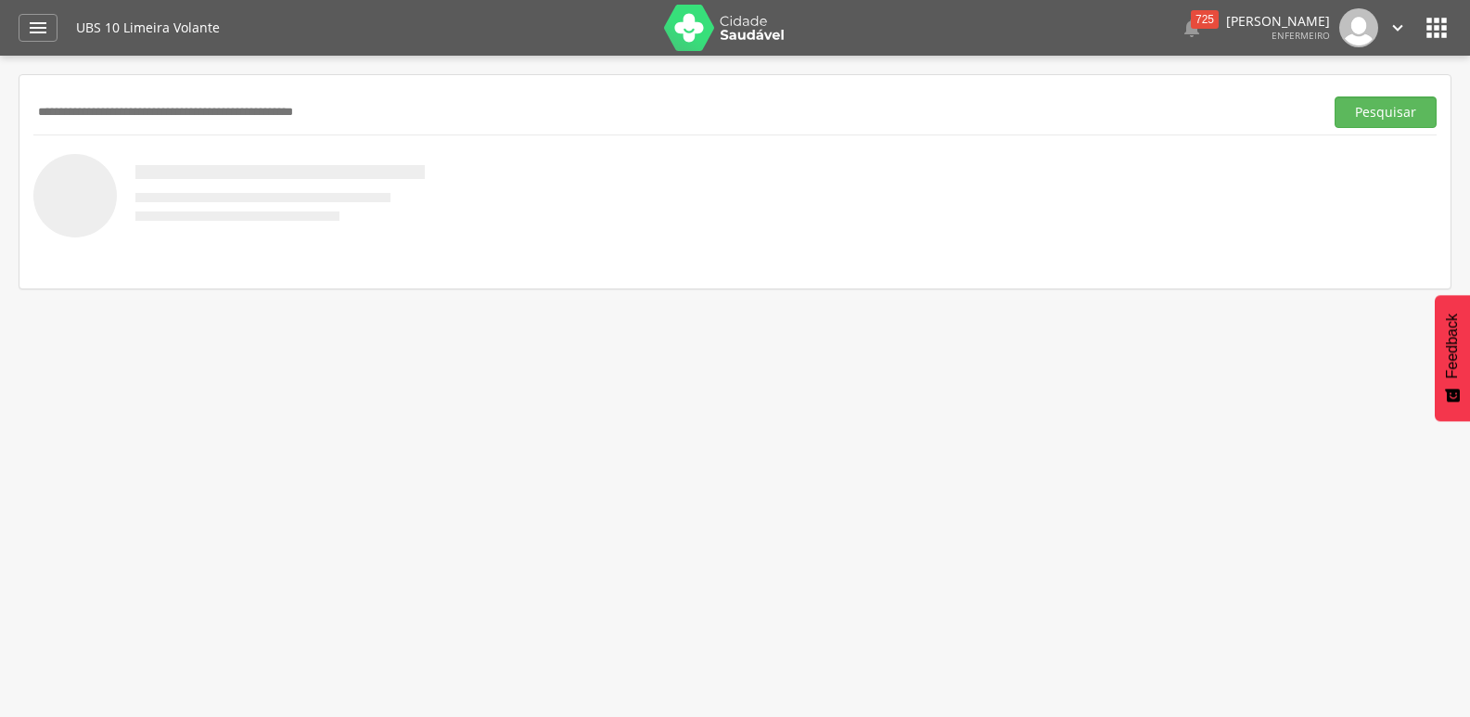
click at [77, 108] on input "text" at bounding box center [674, 112] width 1283 height 32
click at [1385, 117] on button "Pesquisar" at bounding box center [1385, 112] width 102 height 32
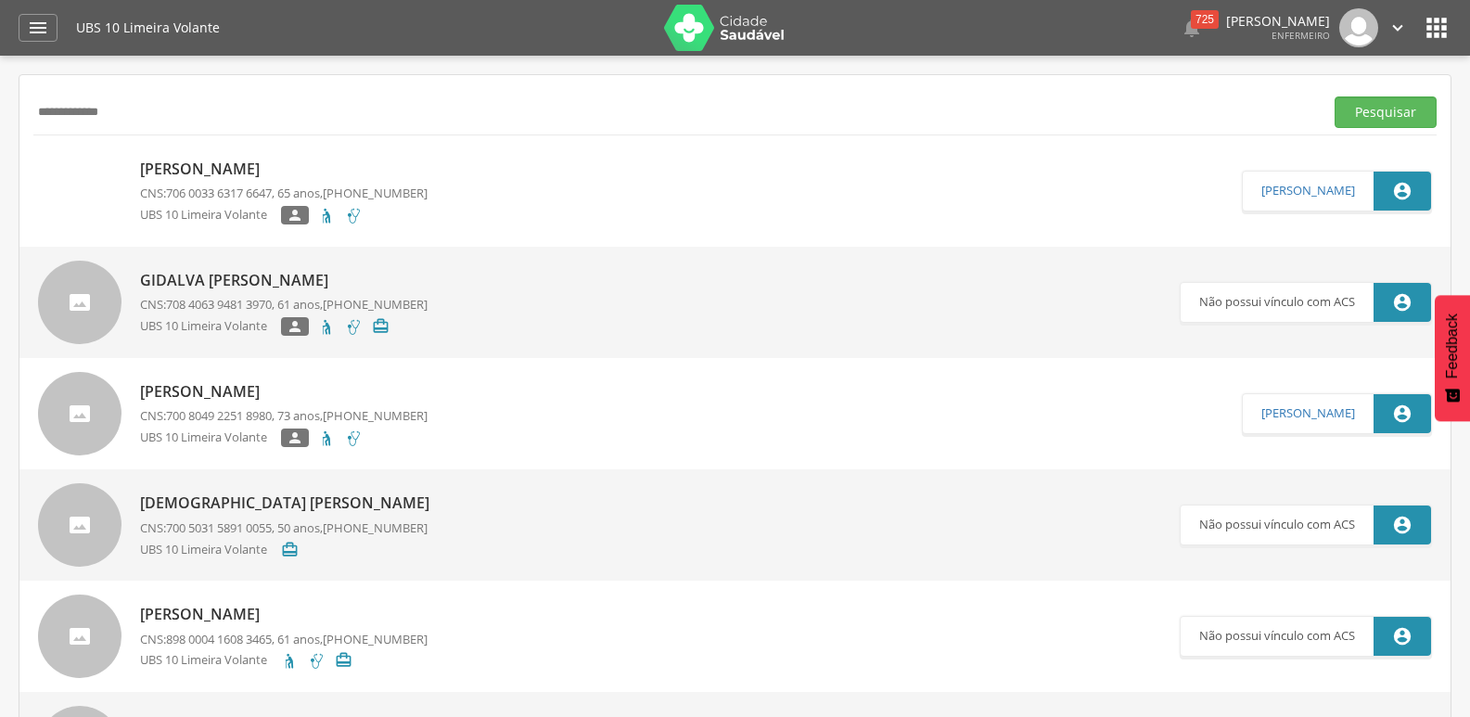
click at [121, 107] on input "**********" at bounding box center [674, 112] width 1283 height 32
click at [1334, 96] on button "Pesquisar" at bounding box center [1385, 112] width 102 height 32
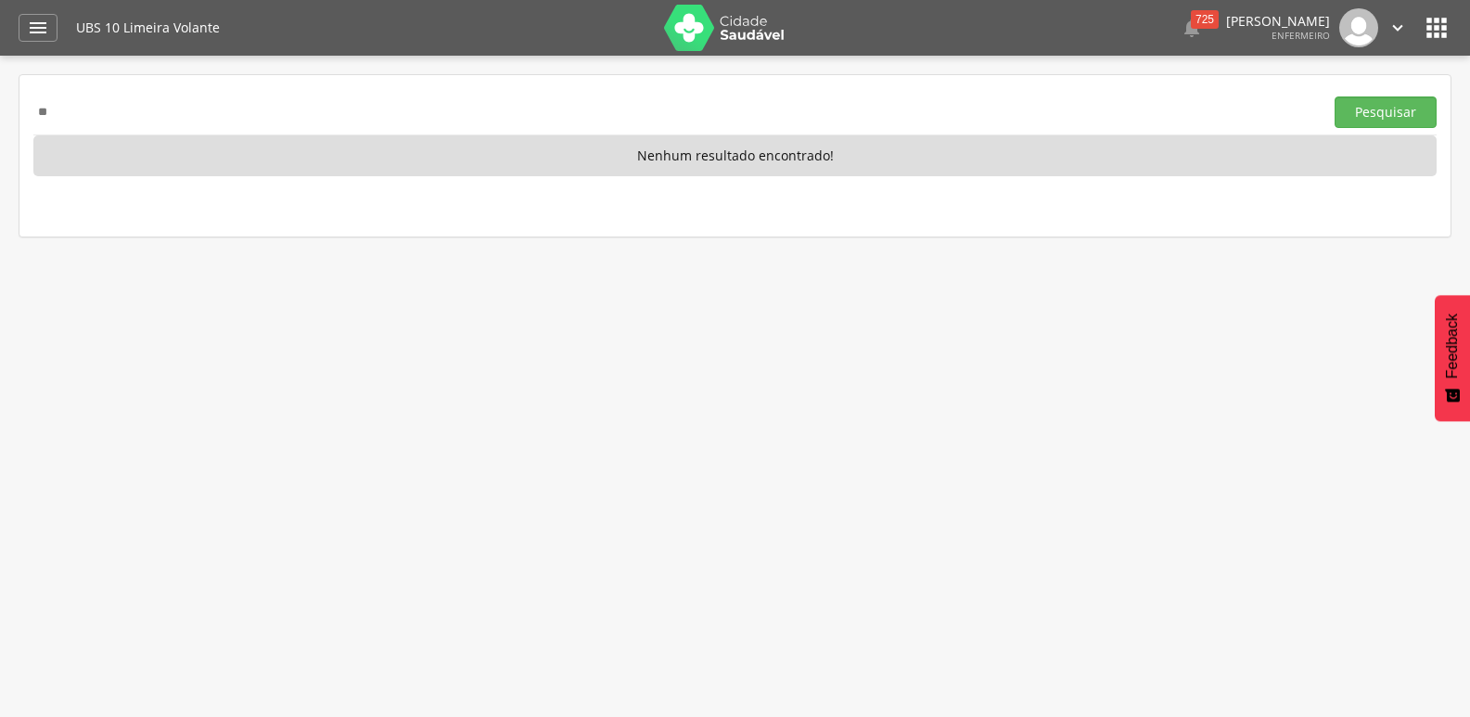
type input "*"
type input "**********"
click at [1373, 117] on button "Pesquisar" at bounding box center [1385, 112] width 102 height 32
